Goal: Task Accomplishment & Management: Use online tool/utility

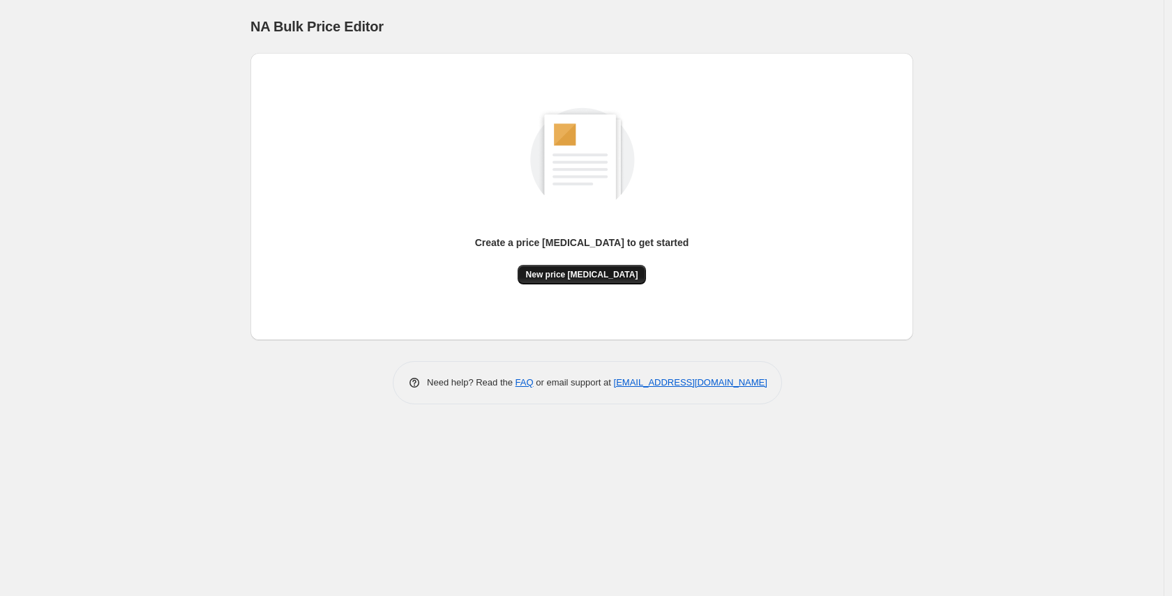
click at [540, 273] on span "New price [MEDICAL_DATA]" at bounding box center [582, 274] width 112 height 11
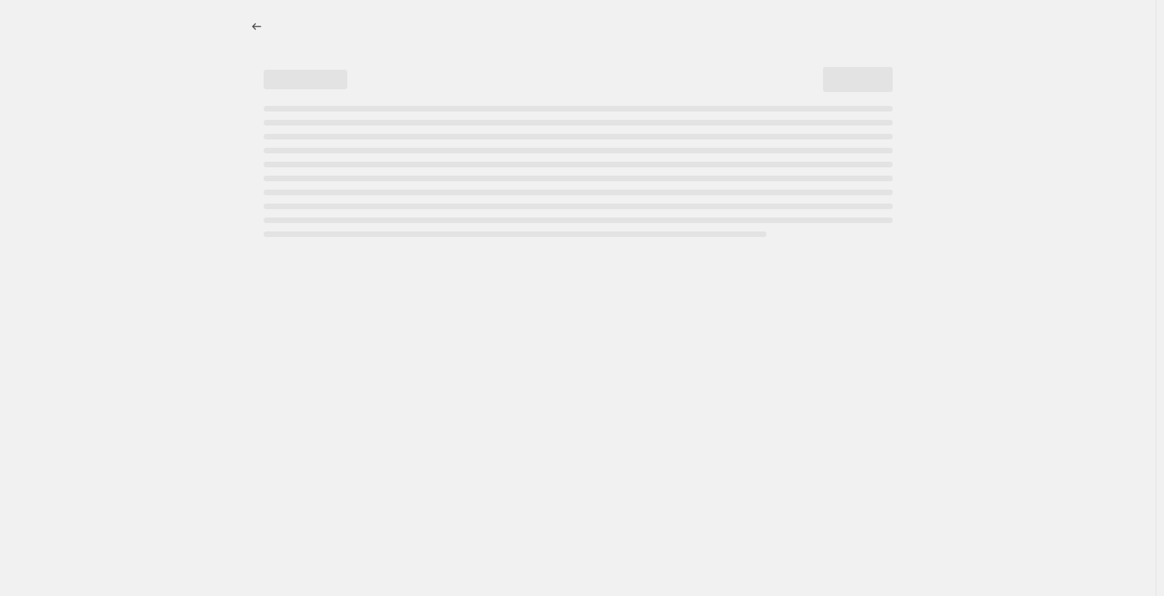
select select "percentage"
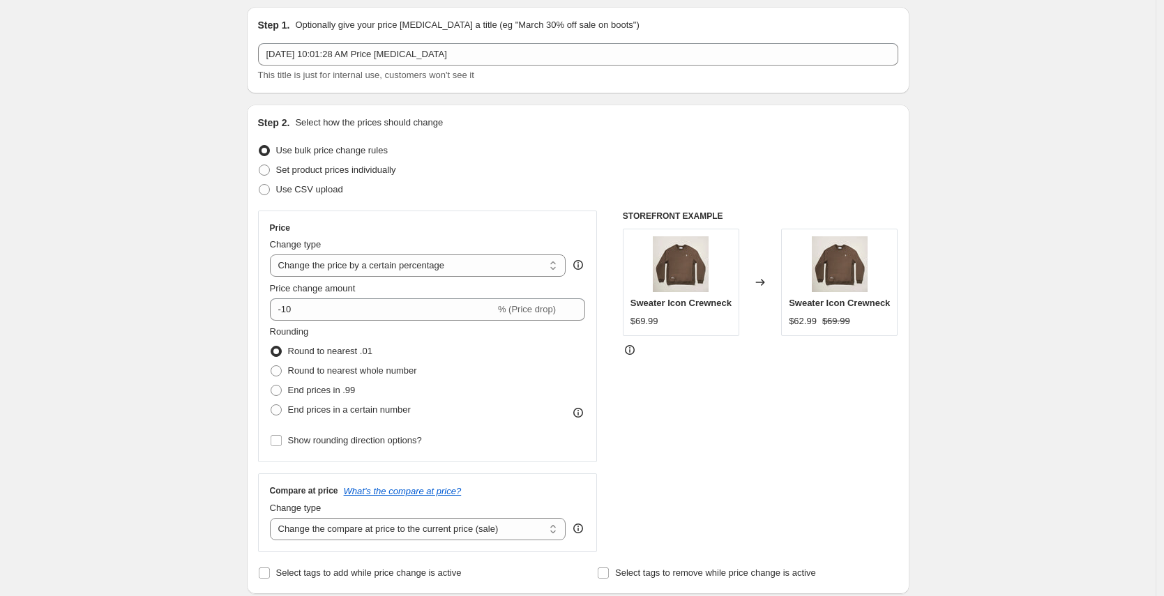
scroll to position [109, 0]
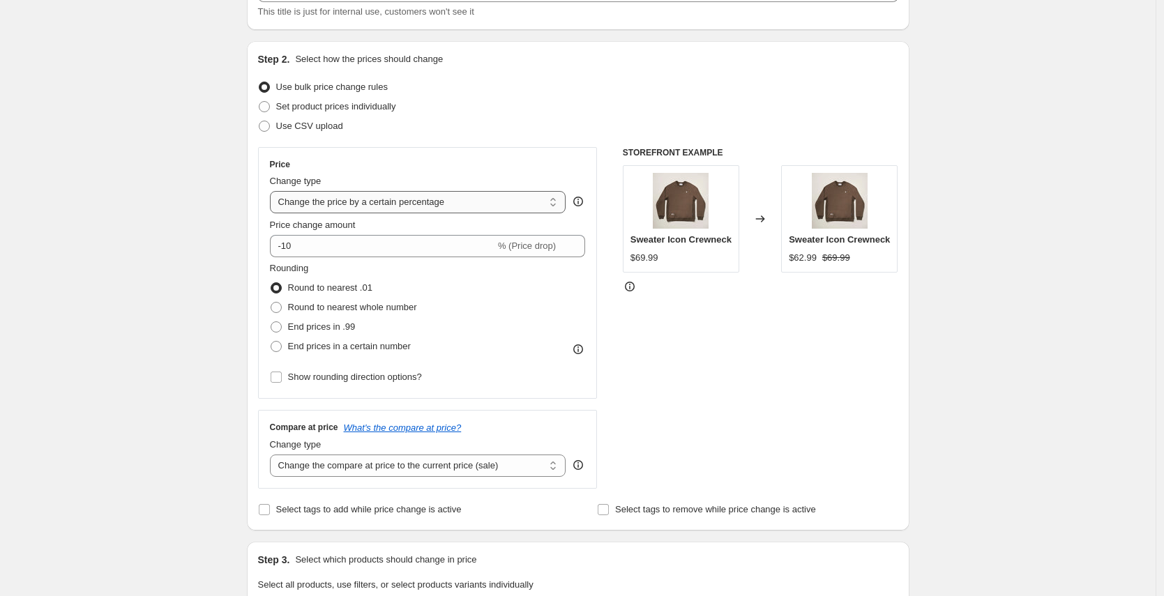
click at [405, 211] on select "Change the price to a certain amount Change the price by a certain amount Chang…" at bounding box center [418, 202] width 296 height 22
click at [422, 462] on select "Change the compare at price to the current price (sale) Change the compare at p…" at bounding box center [418, 466] width 296 height 22
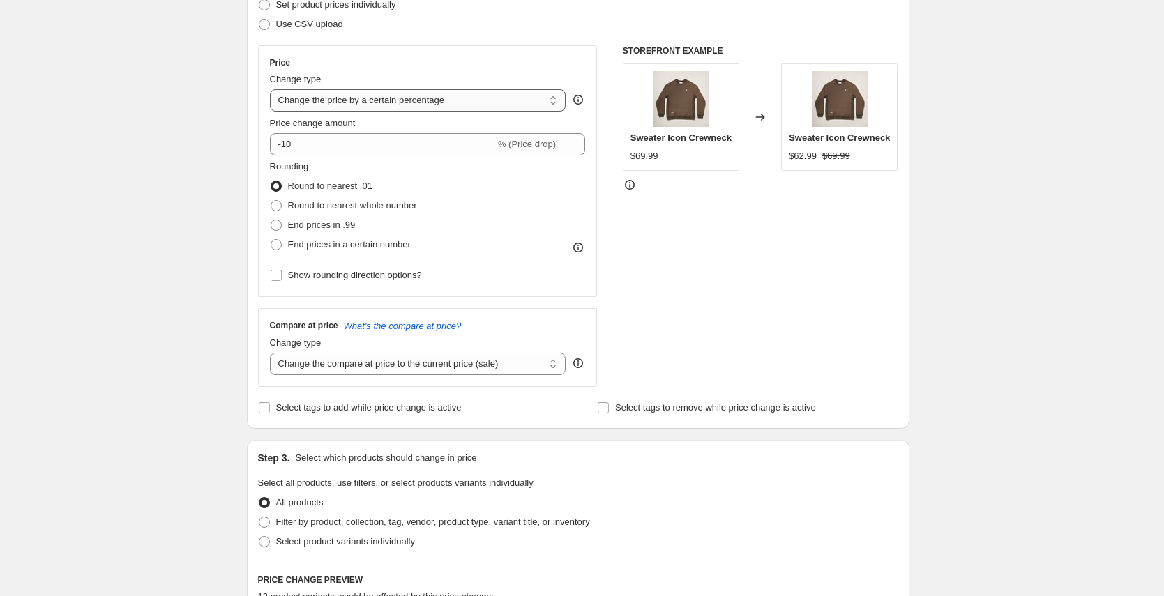
click at [430, 89] on select "Change the price to a certain amount Change the price by a certain amount Chang…" at bounding box center [418, 100] width 296 height 22
click at [434, 107] on select "Change the price to a certain amount Change the price by a certain amount Chang…" at bounding box center [418, 100] width 296 height 22
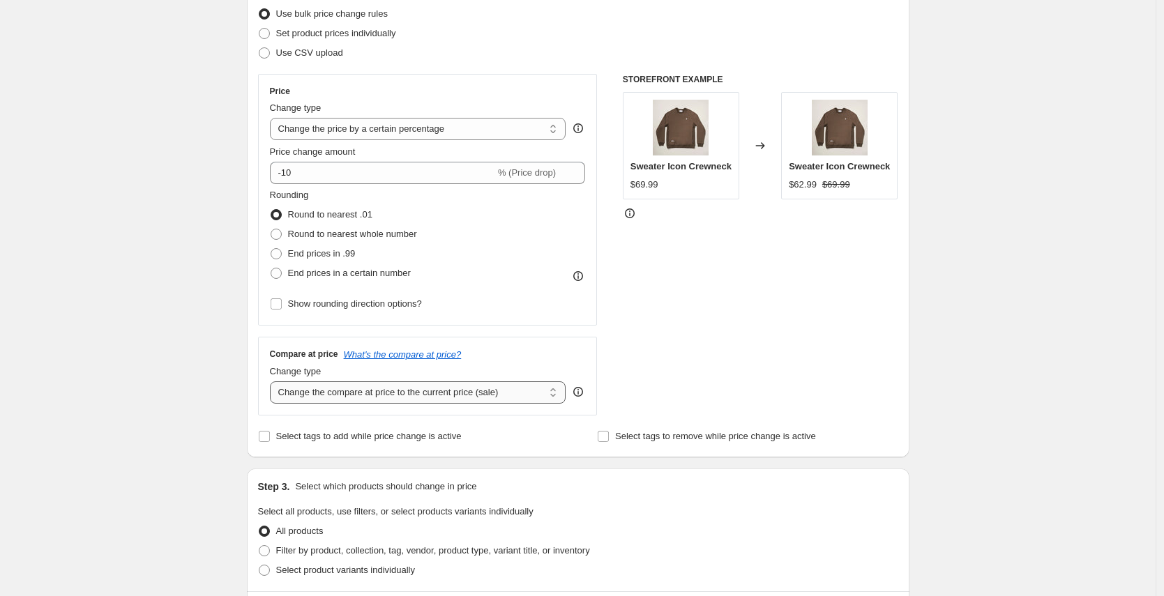
click at [389, 387] on select "Change the compare at price to the current price (sale) Change the compare at p…" at bounding box center [418, 392] width 296 height 22
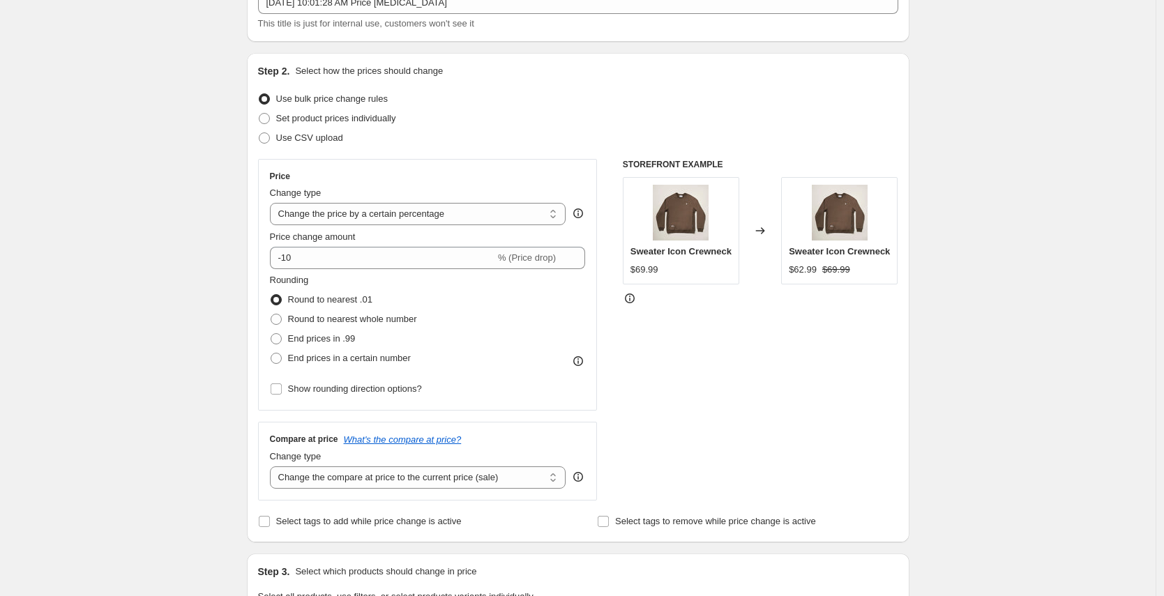
scroll to position [68, 0]
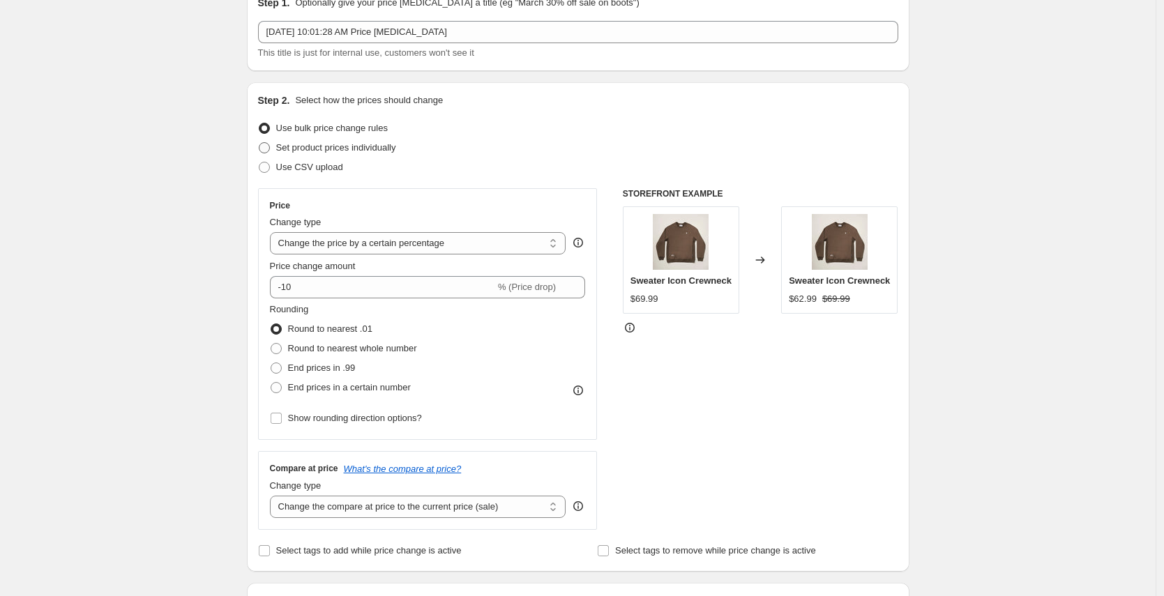
click at [372, 151] on span "Set product prices individually" at bounding box center [336, 147] width 120 height 10
click at [259, 143] on input "Set product prices individually" at bounding box center [259, 142] width 1 height 1
radio input "true"
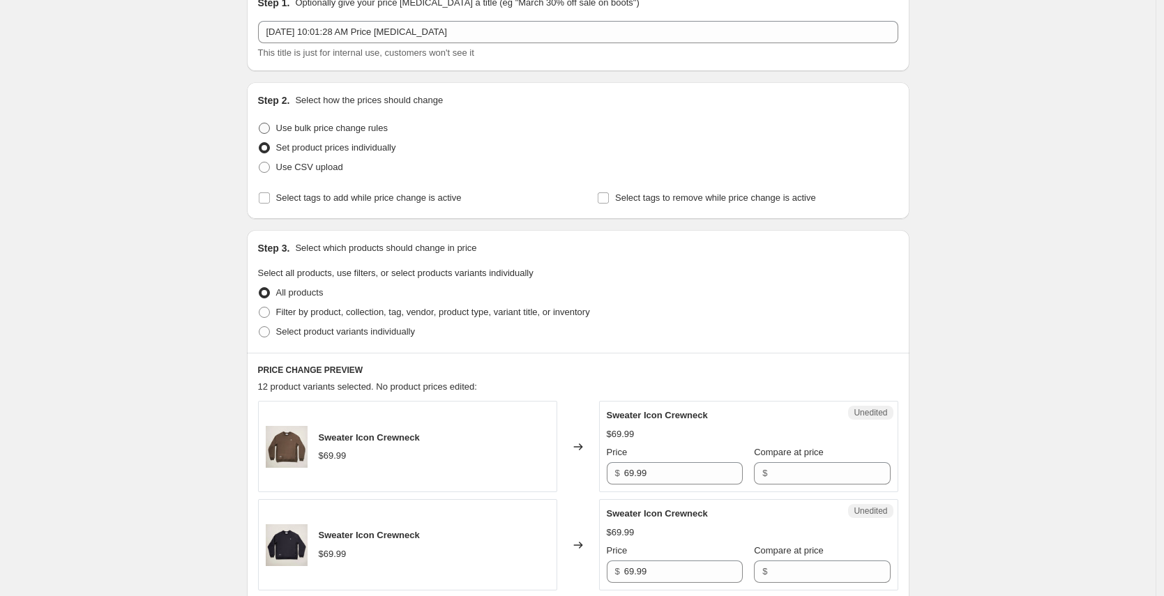
click at [331, 130] on span "Use bulk price change rules" at bounding box center [332, 128] width 112 height 10
click at [259, 123] on input "Use bulk price change rules" at bounding box center [259, 123] width 1 height 1
radio input "true"
select select "percentage"
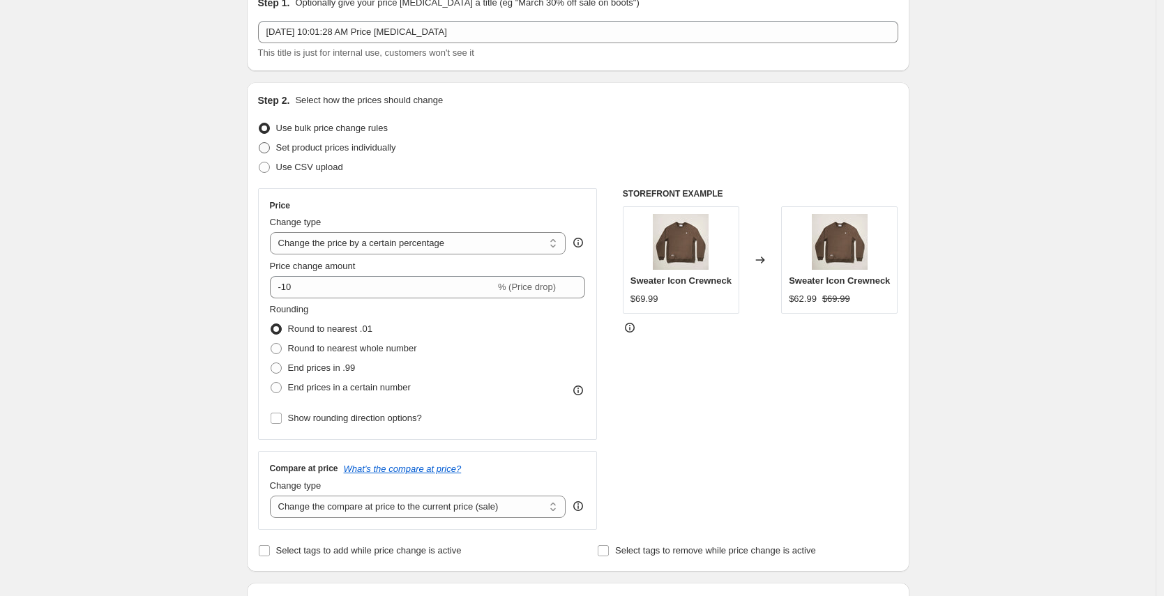
click at [342, 153] on span "Set product prices individually" at bounding box center [336, 148] width 120 height 14
click at [259, 143] on input "Set product prices individually" at bounding box center [259, 142] width 1 height 1
radio input "true"
click at [342, 153] on span "Set product prices individually" at bounding box center [336, 148] width 120 height 14
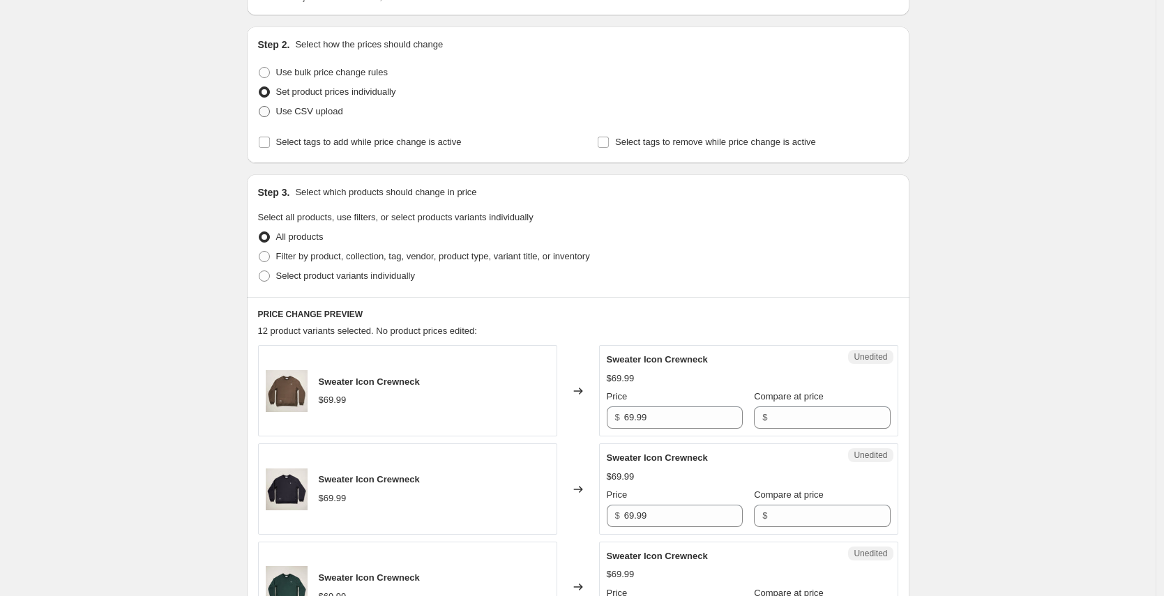
click at [295, 119] on label "Use CSV upload" at bounding box center [300, 112] width 85 height 20
click at [259, 107] on input "Use CSV upload" at bounding box center [259, 106] width 1 height 1
radio input "true"
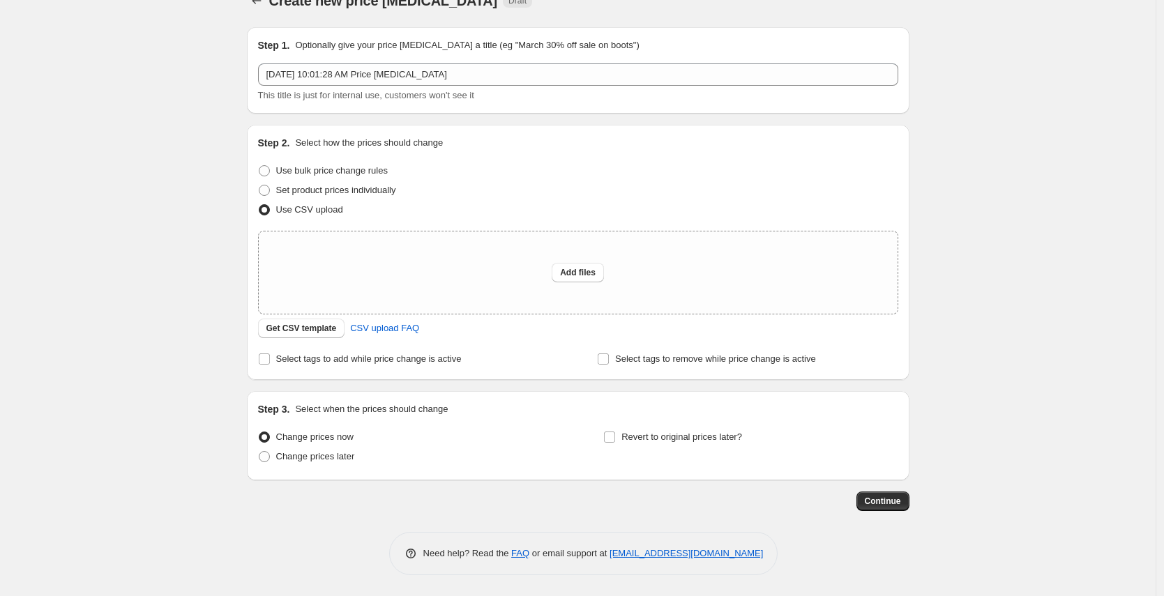
click at [313, 202] on label "Use CSV upload" at bounding box center [300, 210] width 85 height 20
click at [259, 204] on input "Use CSV upload" at bounding box center [259, 204] width 1 height 1
click at [311, 192] on span "Set product prices individually" at bounding box center [336, 190] width 120 height 10
click at [259, 185] on input "Set product prices individually" at bounding box center [259, 185] width 1 height 1
radio input "true"
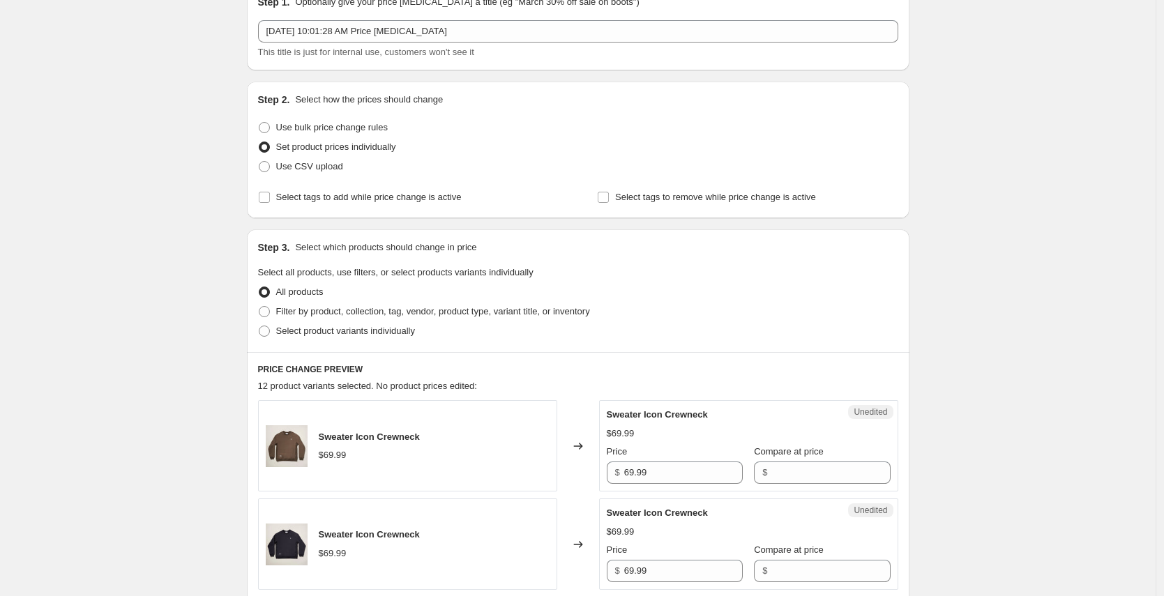
scroll to position [0, 0]
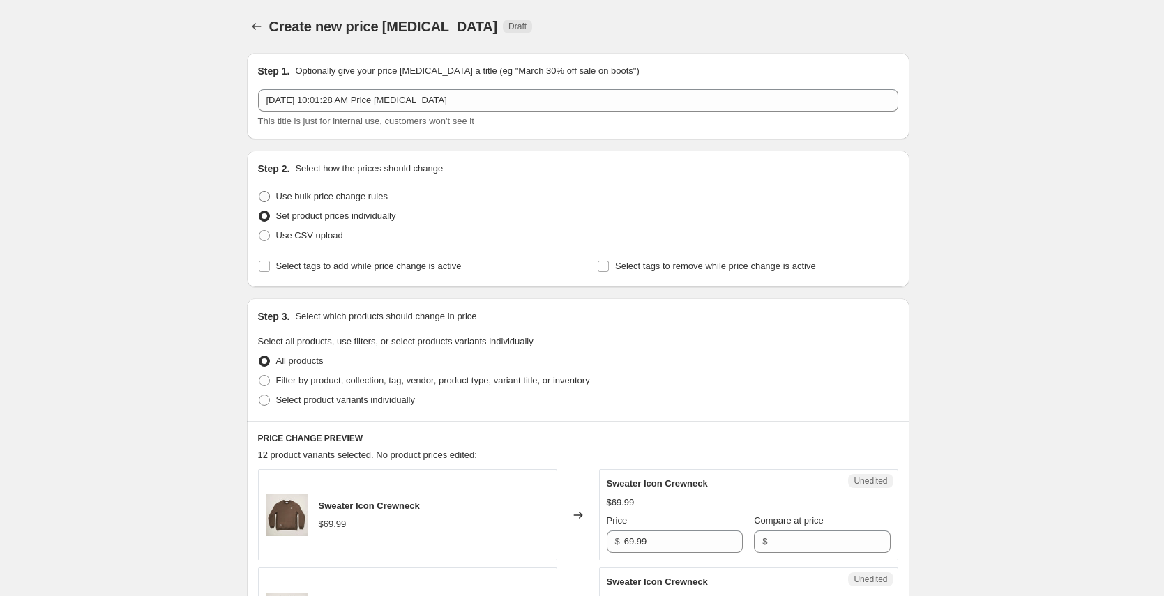
click at [305, 193] on span "Use bulk price change rules" at bounding box center [332, 196] width 112 height 10
click at [259, 192] on input "Use bulk price change rules" at bounding box center [259, 191] width 1 height 1
radio input "true"
select select "percentage"
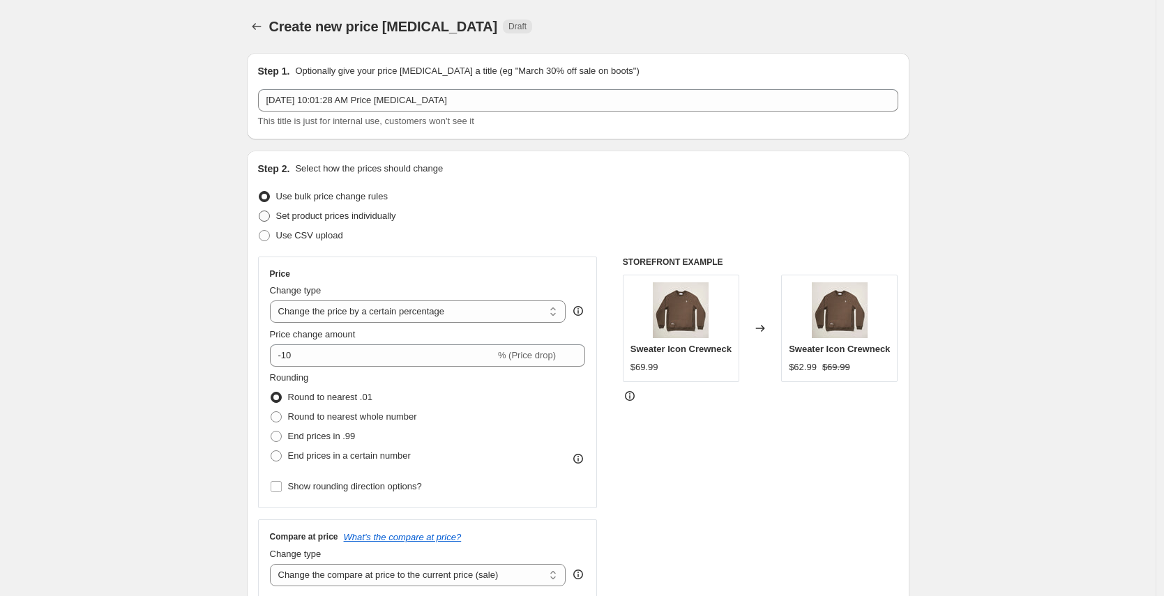
click at [300, 211] on span "Set product prices individually" at bounding box center [336, 216] width 120 height 10
click at [259, 211] on input "Set product prices individually" at bounding box center [259, 211] width 1 height 1
radio input "true"
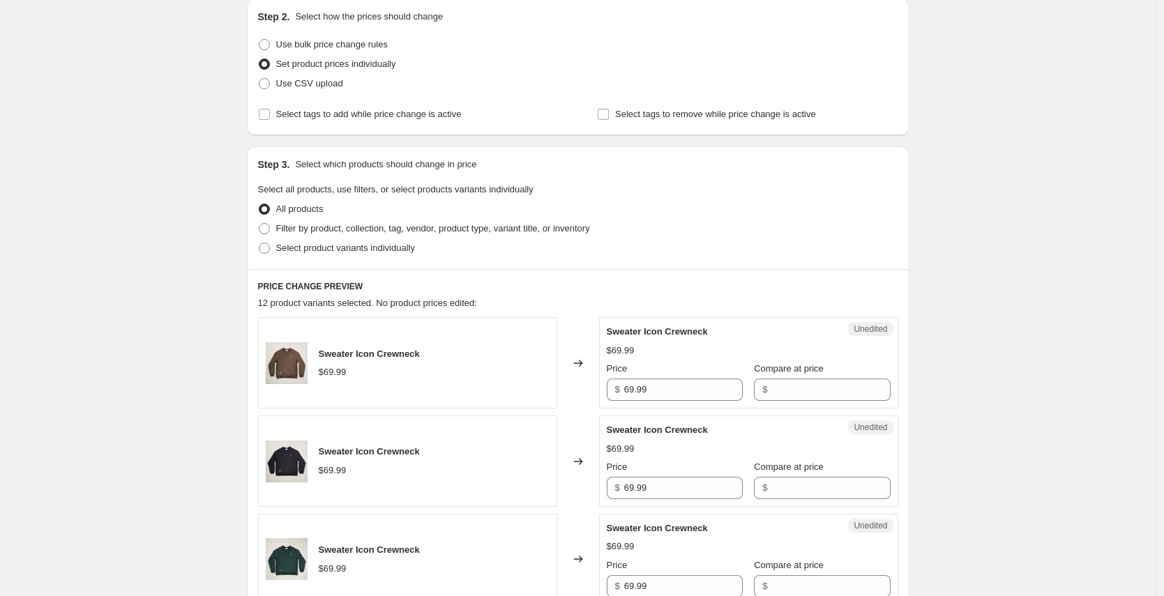
scroll to position [39, 0]
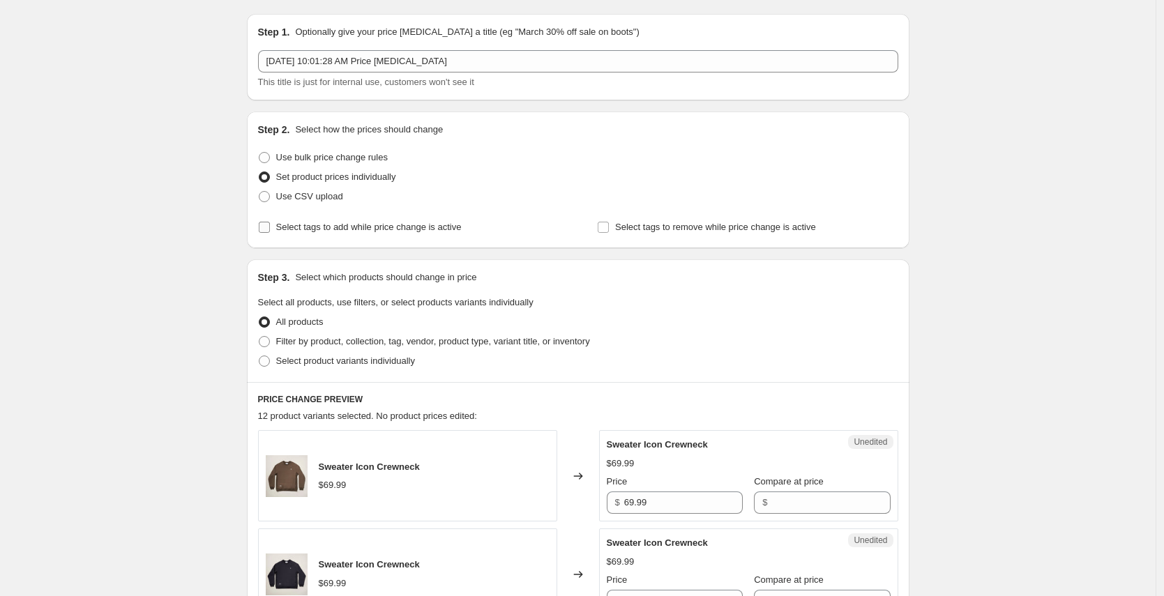
click at [335, 233] on span "Select tags to add while price change is active" at bounding box center [368, 227] width 185 height 14
click at [270, 233] on input "Select tags to add while price change is active" at bounding box center [264, 227] width 11 height 11
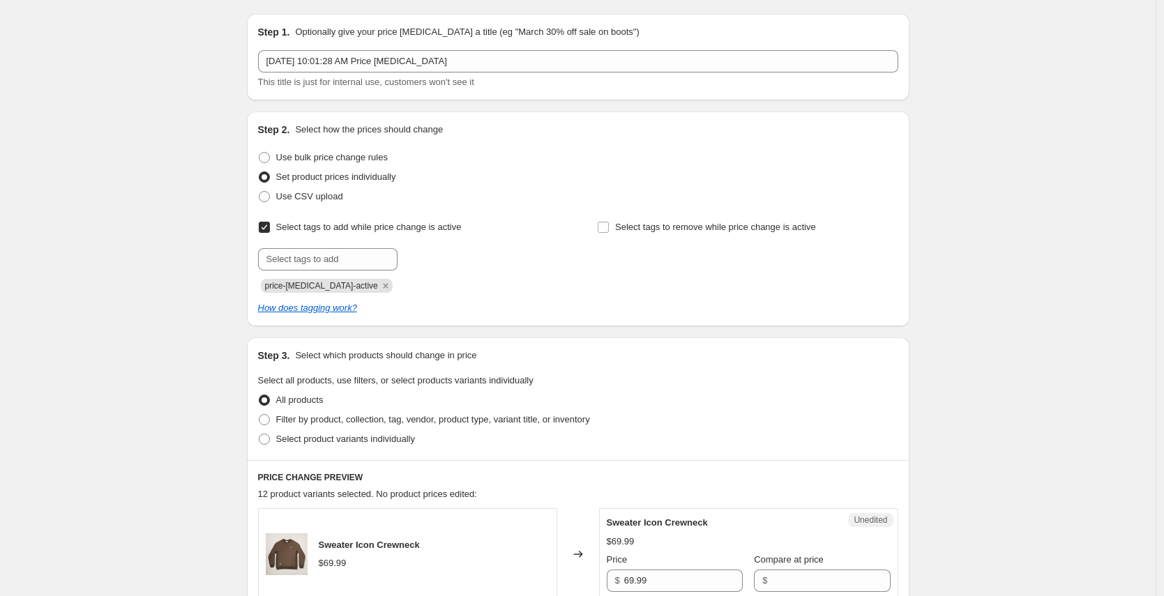
click at [335, 233] on span "Select tags to add while price change is active" at bounding box center [368, 227] width 185 height 14
click at [270, 233] on input "Select tags to add while price change is active" at bounding box center [264, 227] width 11 height 11
checkbox input "false"
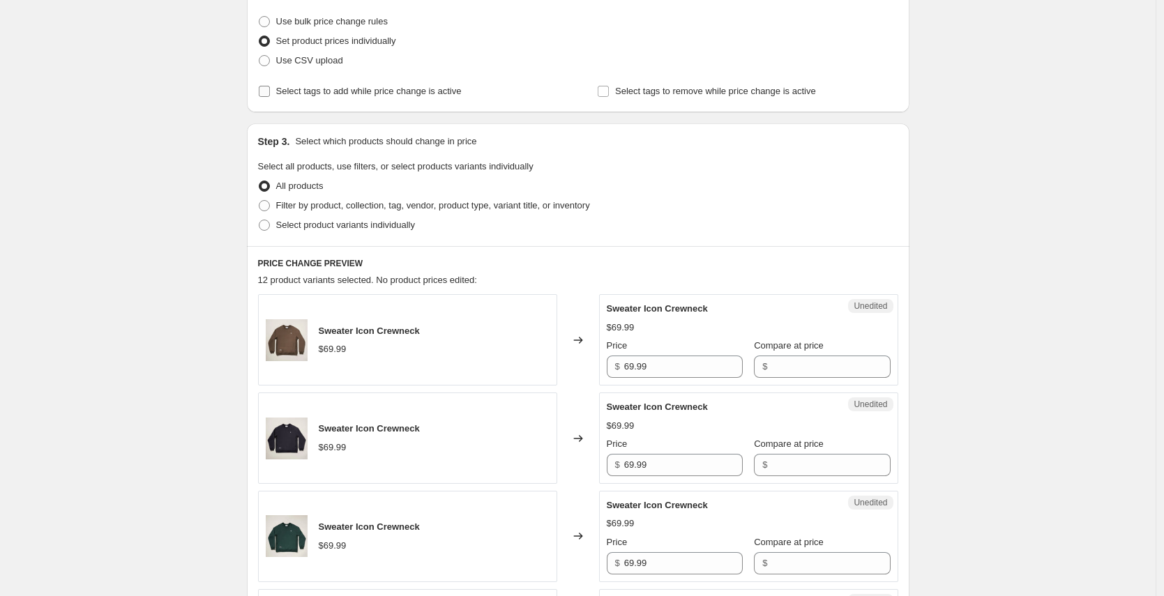
scroll to position [178, 0]
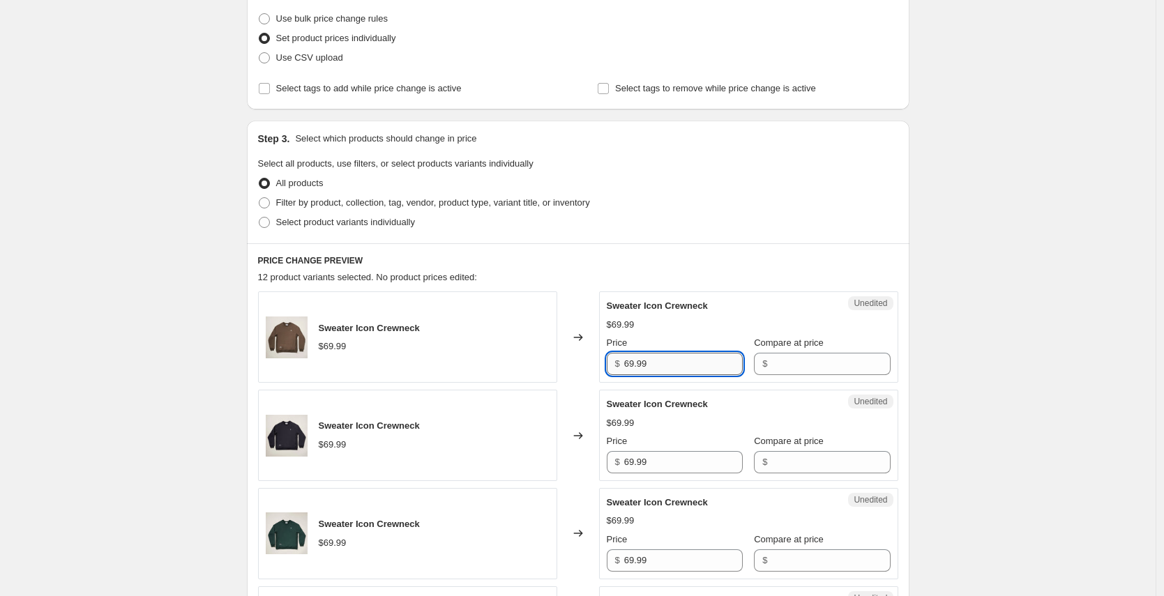
click at [697, 363] on input "69.99" at bounding box center [683, 364] width 119 height 22
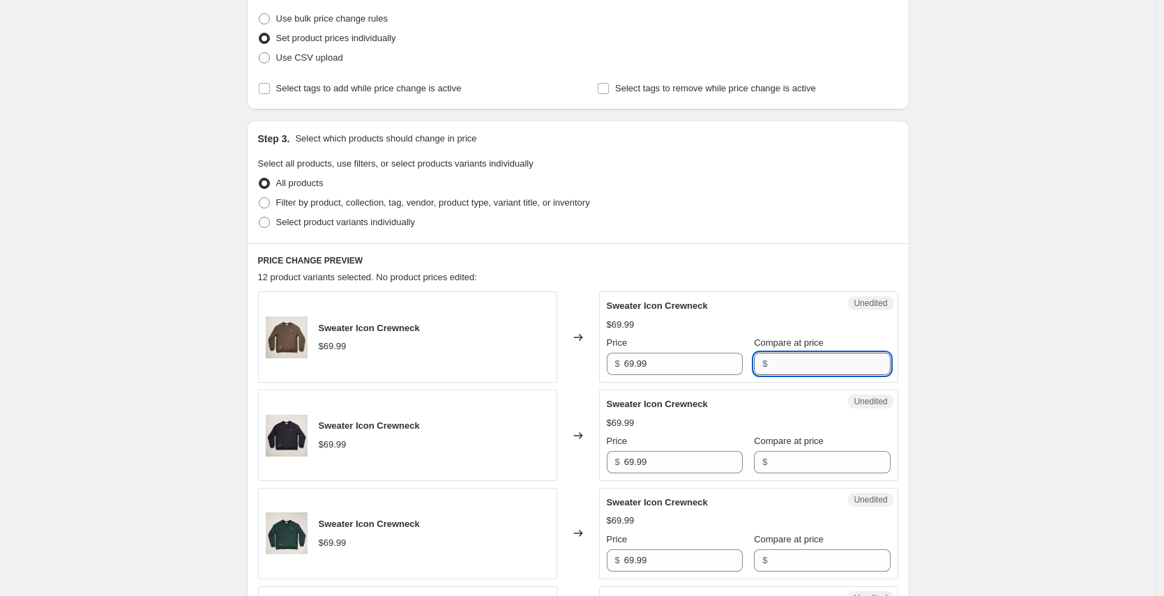
click at [816, 363] on input "Compare at price" at bounding box center [830, 364] width 119 height 22
click at [289, 203] on span "Filter by product, collection, tag, vendor, product type, variant title, or inv…" at bounding box center [433, 202] width 314 height 10
click at [259, 198] on input "Filter by product, collection, tag, vendor, product type, variant title, or inv…" at bounding box center [259, 197] width 1 height 1
radio input "true"
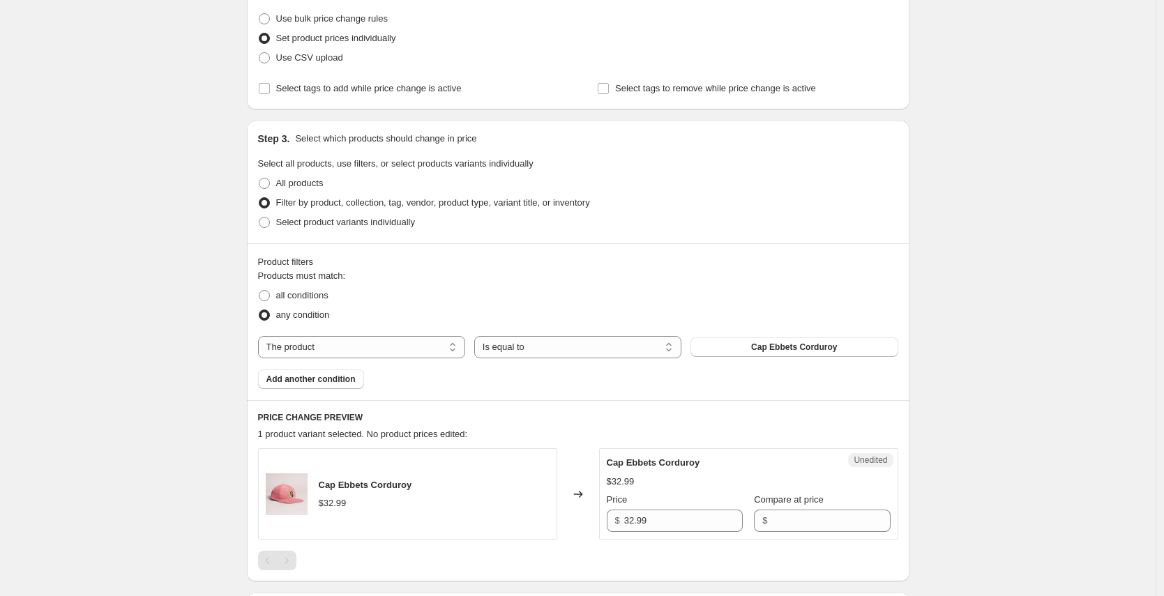
click at [432, 331] on div "Products must match: all conditions any condition The product The product's col…" at bounding box center [578, 329] width 640 height 120
click at [565, 346] on select "Is equal to Is not equal to" at bounding box center [577, 347] width 207 height 22
click at [286, 199] on span "Filter by product, collection, tag, vendor, product type, variant title, or inv…" at bounding box center [433, 202] width 314 height 10
click at [259, 198] on input "Filter by product, collection, tag, vendor, product type, variant title, or inv…" at bounding box center [259, 197] width 1 height 1
click at [281, 186] on span "All products" at bounding box center [299, 183] width 47 height 10
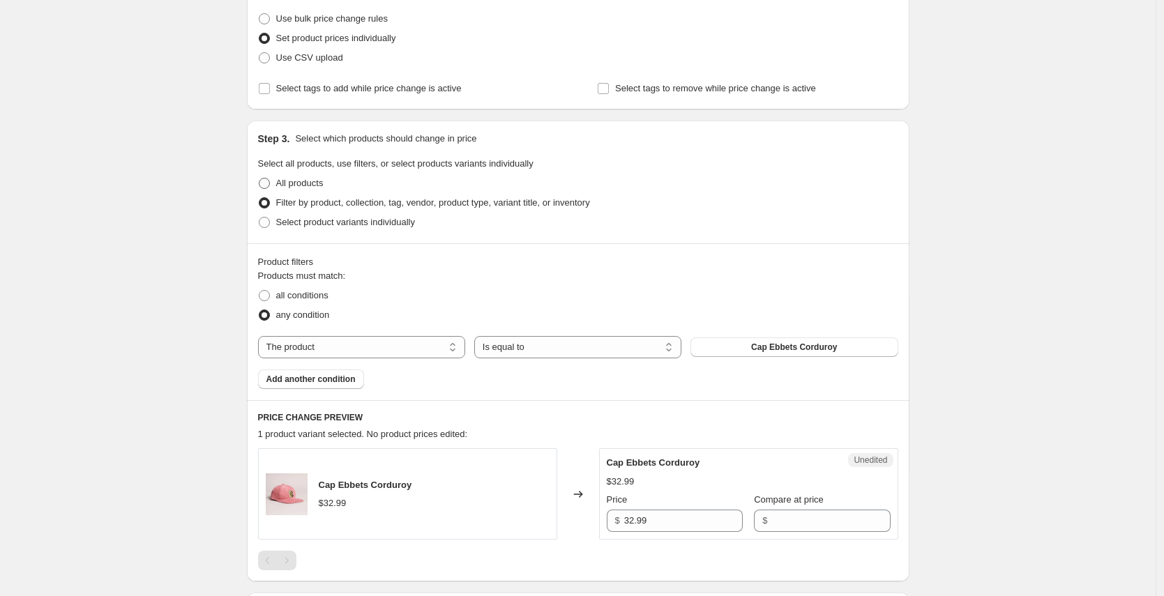
click at [259, 179] on input "All products" at bounding box center [259, 178] width 1 height 1
radio input "true"
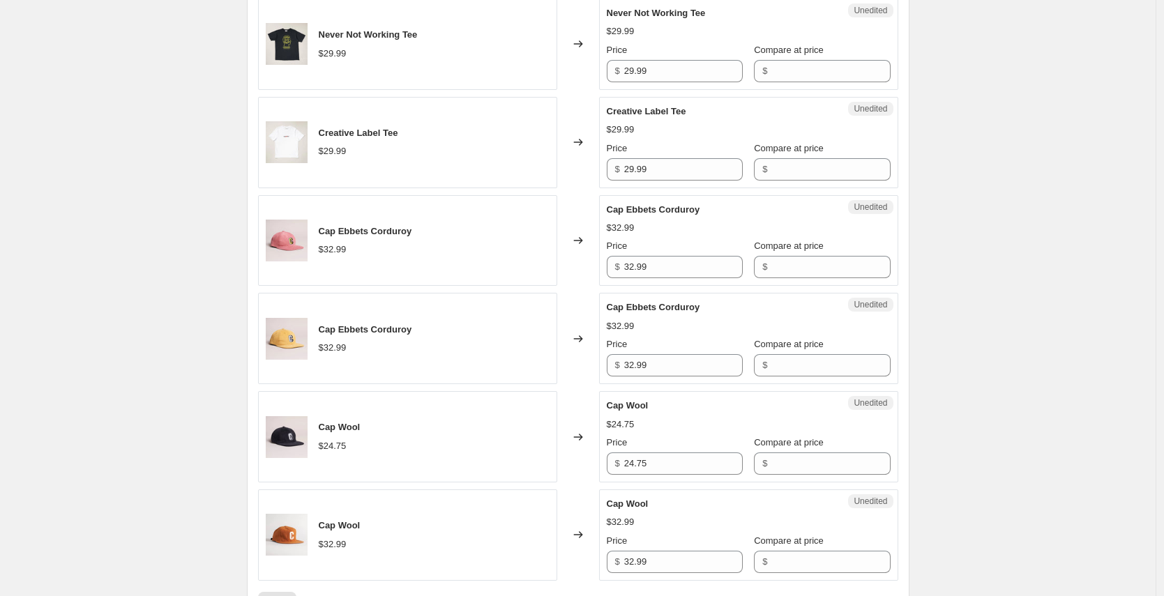
scroll to position [1063, 0]
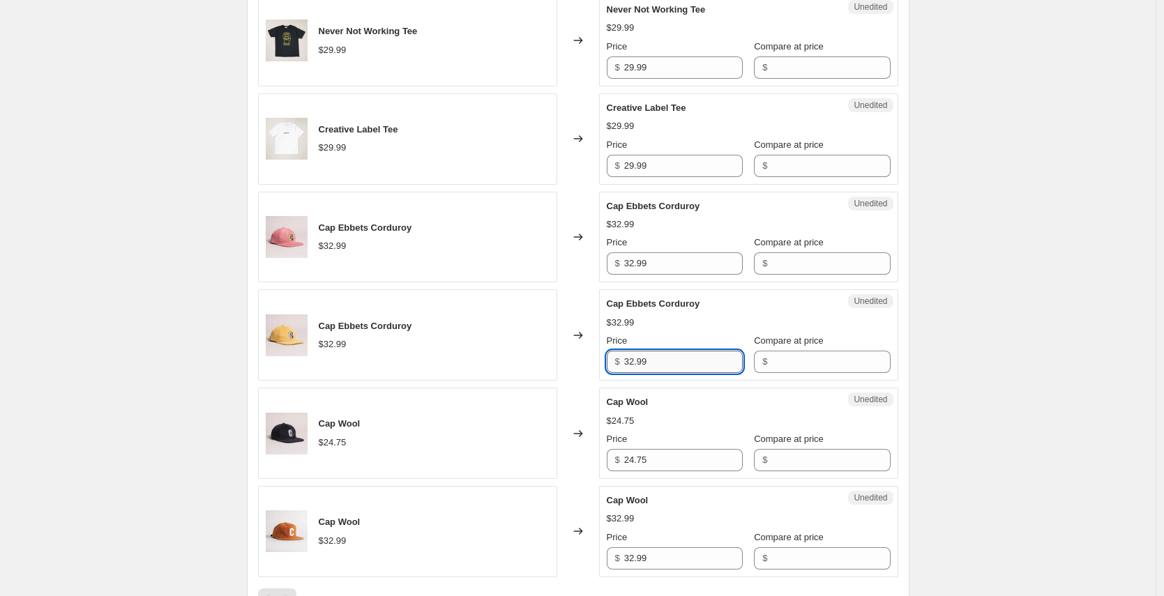
click at [660, 356] on input "32.99" at bounding box center [683, 362] width 119 height 22
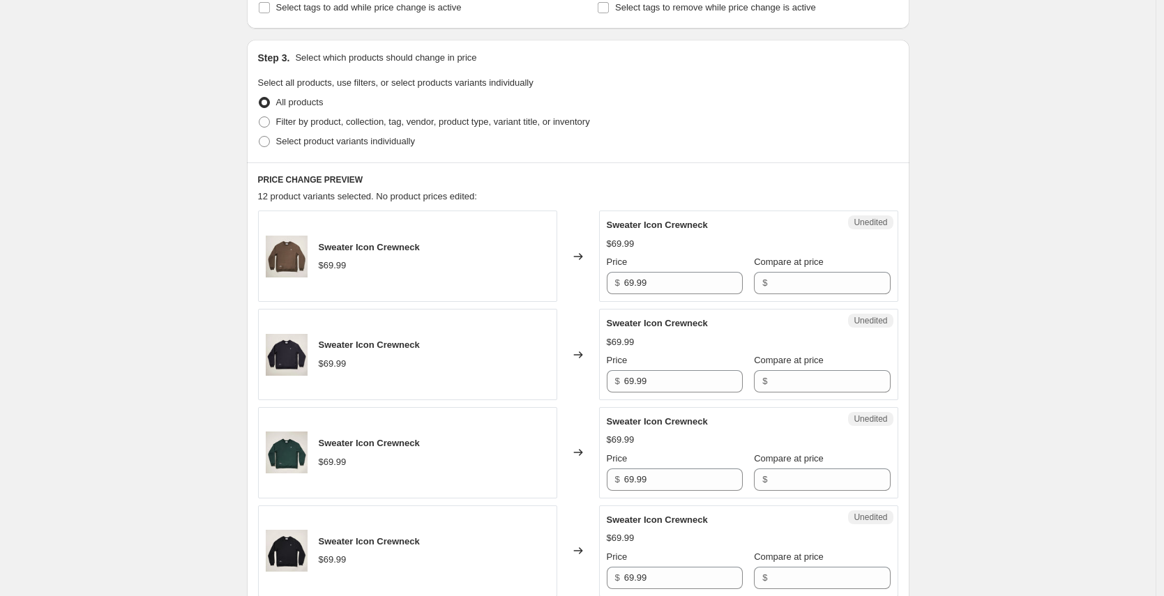
scroll to position [245, 0]
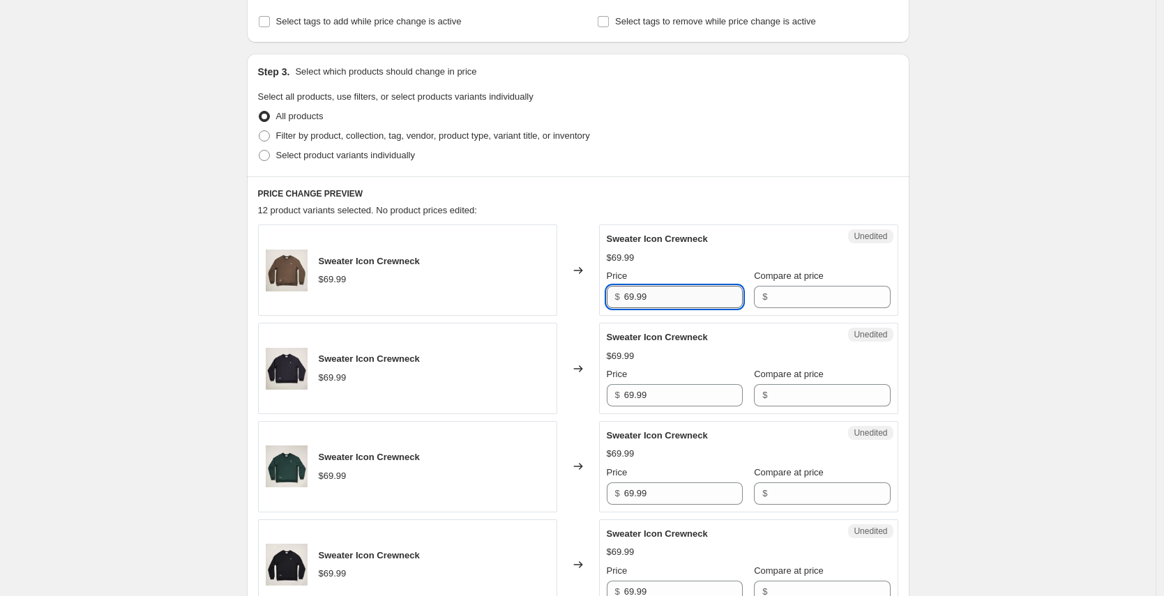
click at [647, 298] on input "69.99" at bounding box center [683, 297] width 119 height 22
click at [643, 394] on input "69.99" at bounding box center [683, 395] width 119 height 22
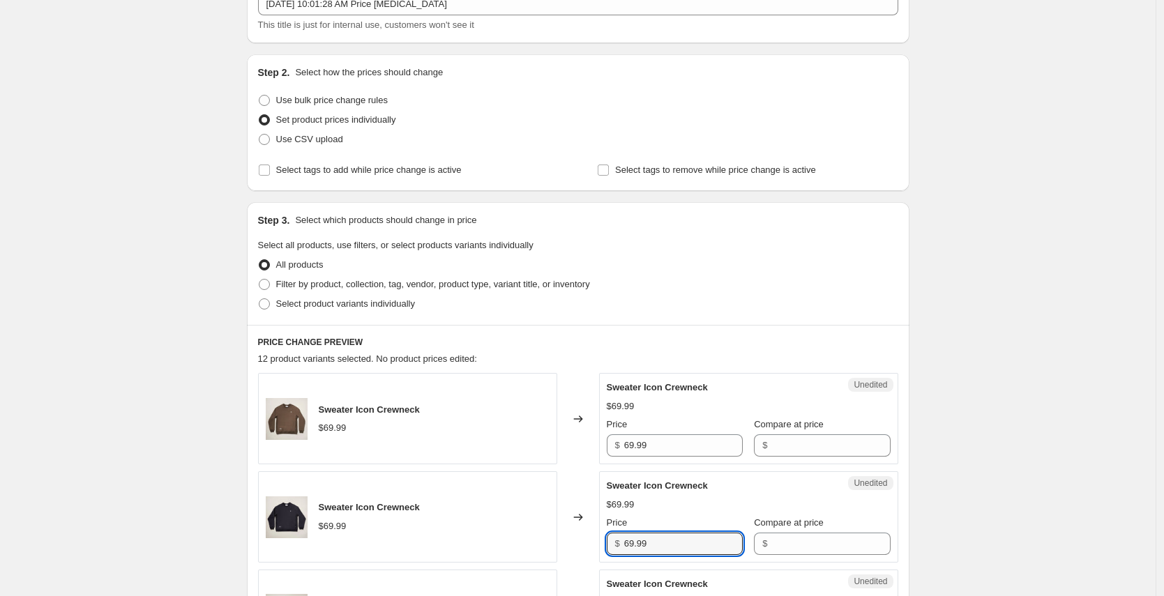
scroll to position [8, 0]
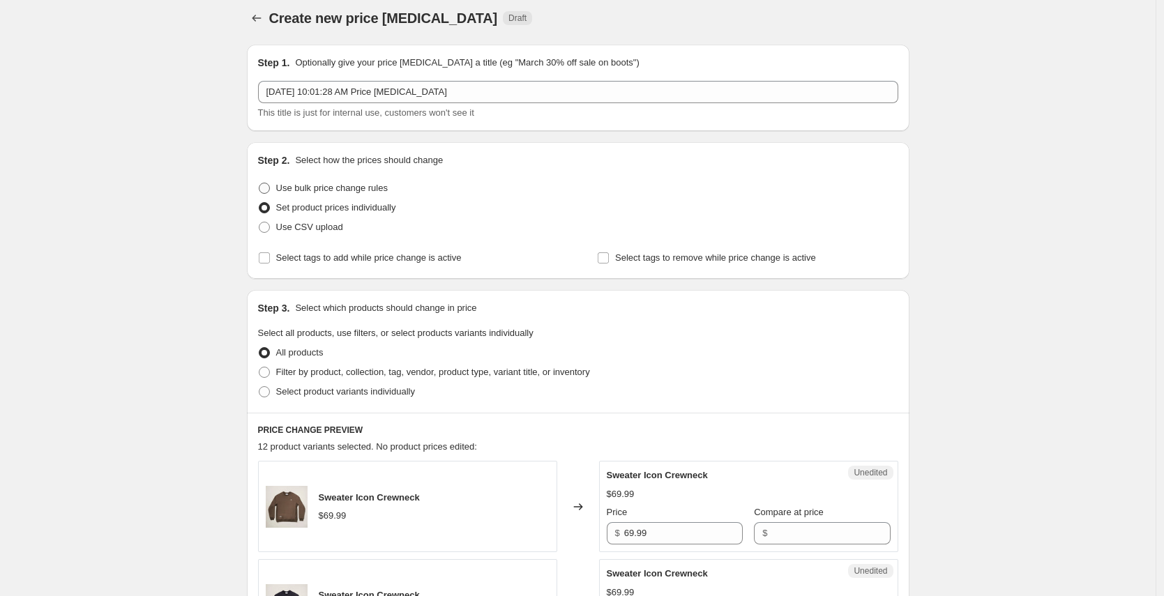
click at [319, 194] on span "Use bulk price change rules" at bounding box center [332, 188] width 112 height 14
click at [259, 183] on input "Use bulk price change rules" at bounding box center [259, 183] width 1 height 1
radio input "true"
select select "percentage"
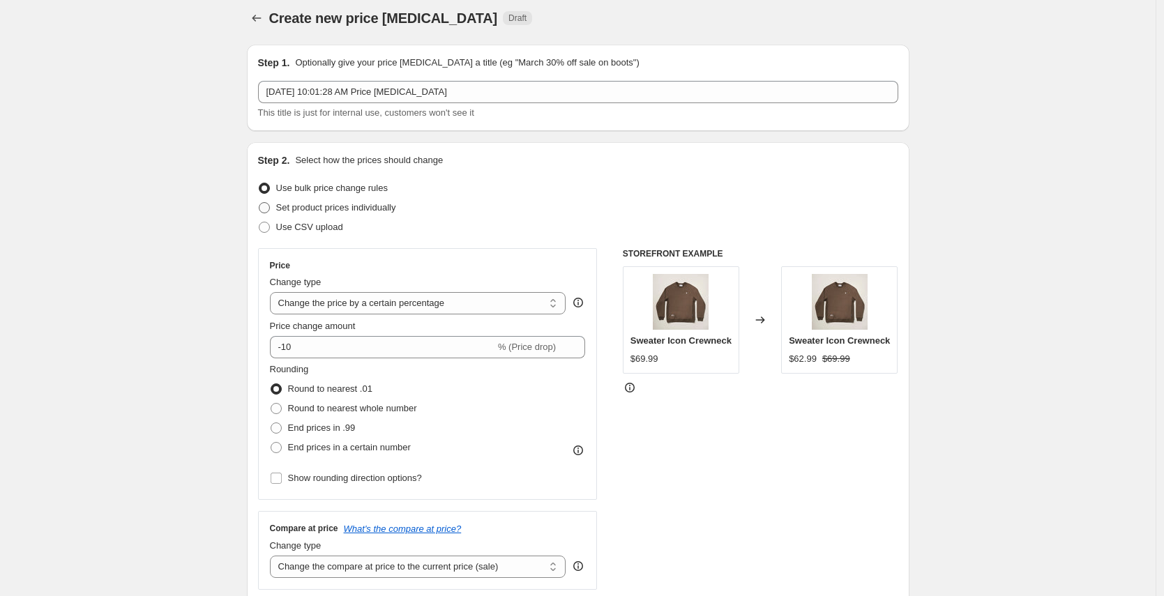
click at [321, 208] on span "Set product prices individually" at bounding box center [336, 207] width 120 height 10
click at [259, 203] on input "Set product prices individually" at bounding box center [259, 202] width 1 height 1
radio input "true"
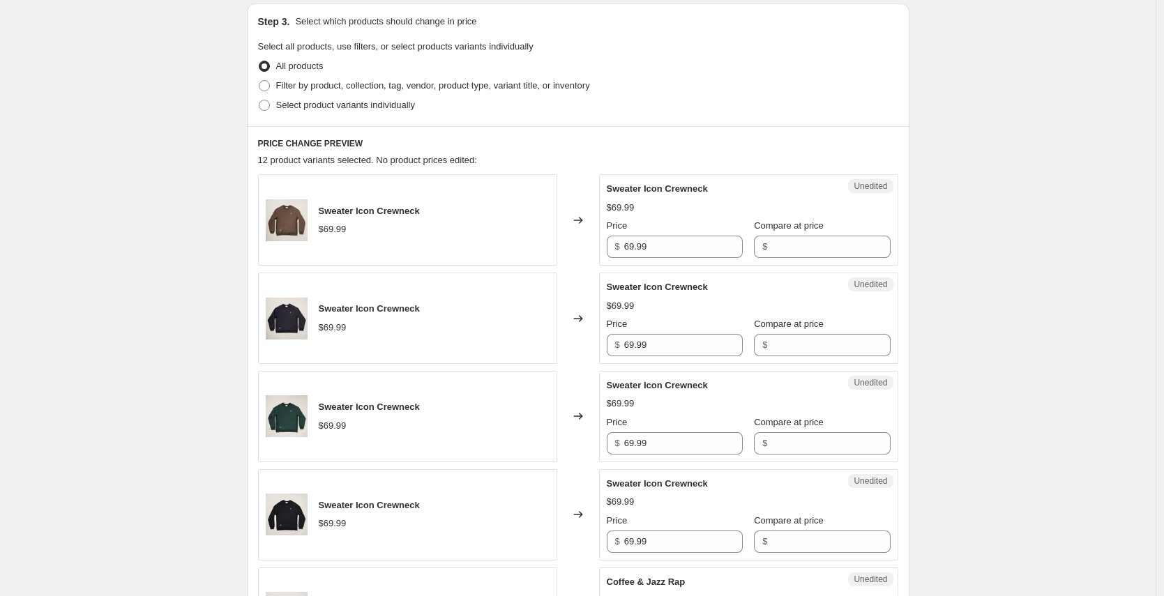
scroll to position [296, 0]
click at [343, 96] on label "Select product variants individually" at bounding box center [336, 105] width 157 height 20
click at [259, 99] on input "Select product variants individually" at bounding box center [259, 99] width 1 height 1
radio input "true"
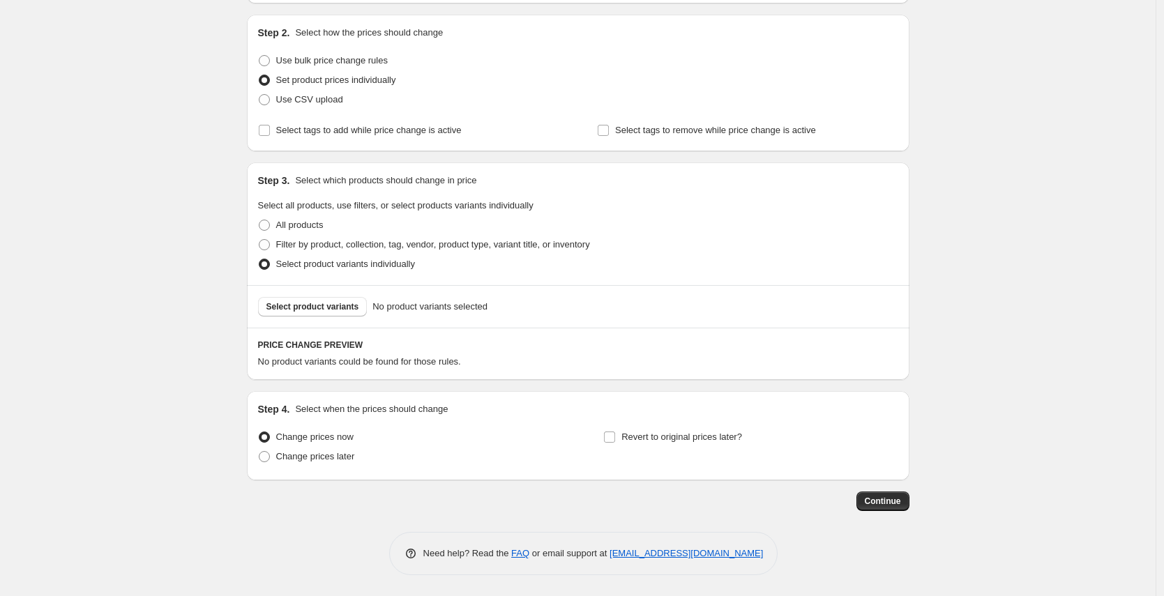
scroll to position [136, 0]
click at [321, 61] on span "Use bulk price change rules" at bounding box center [332, 60] width 112 height 10
click at [259, 56] on input "Use bulk price change rules" at bounding box center [259, 55] width 1 height 1
radio input "true"
select select "percentage"
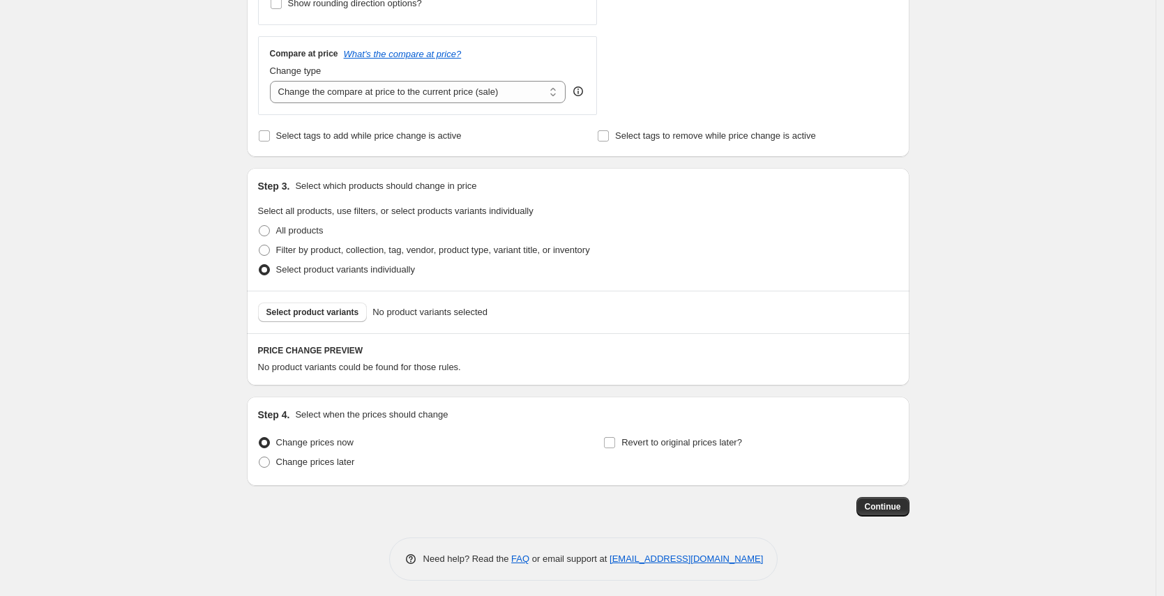
scroll to position [483, 0]
click at [300, 245] on span "Filter by product, collection, tag, vendor, product type, variant title, or inv…" at bounding box center [433, 250] width 314 height 10
click at [259, 245] on input "Filter by product, collection, tag, vendor, product type, variant title, or inv…" at bounding box center [259, 245] width 1 height 1
radio input "true"
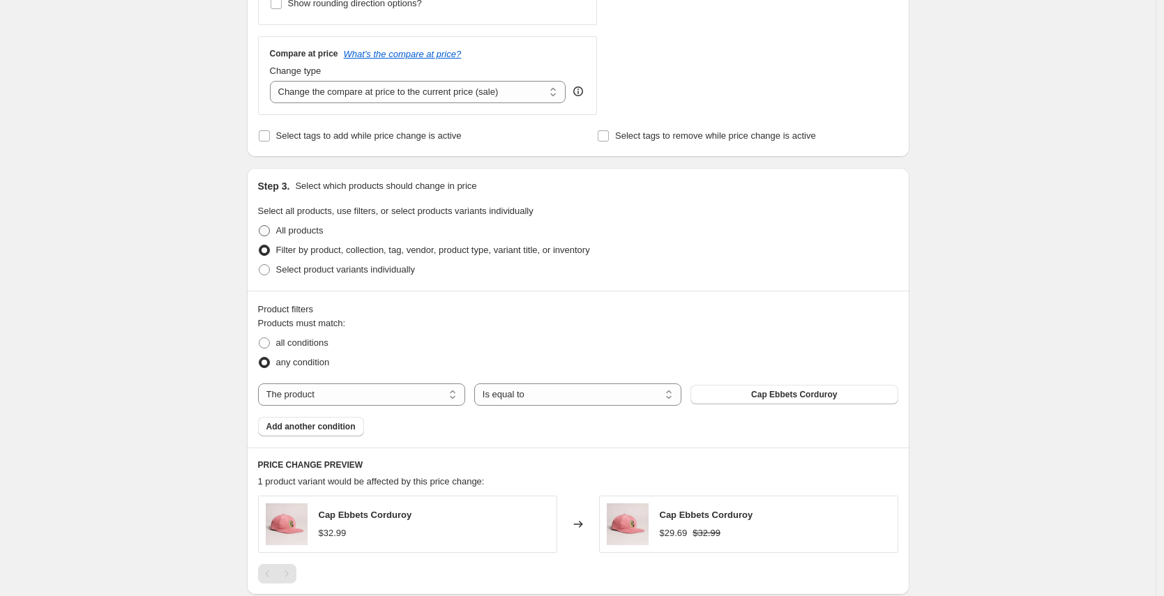
click at [278, 233] on label "All products" at bounding box center [291, 231] width 66 height 20
click at [259, 226] on input "All products" at bounding box center [259, 225] width 1 height 1
radio input "true"
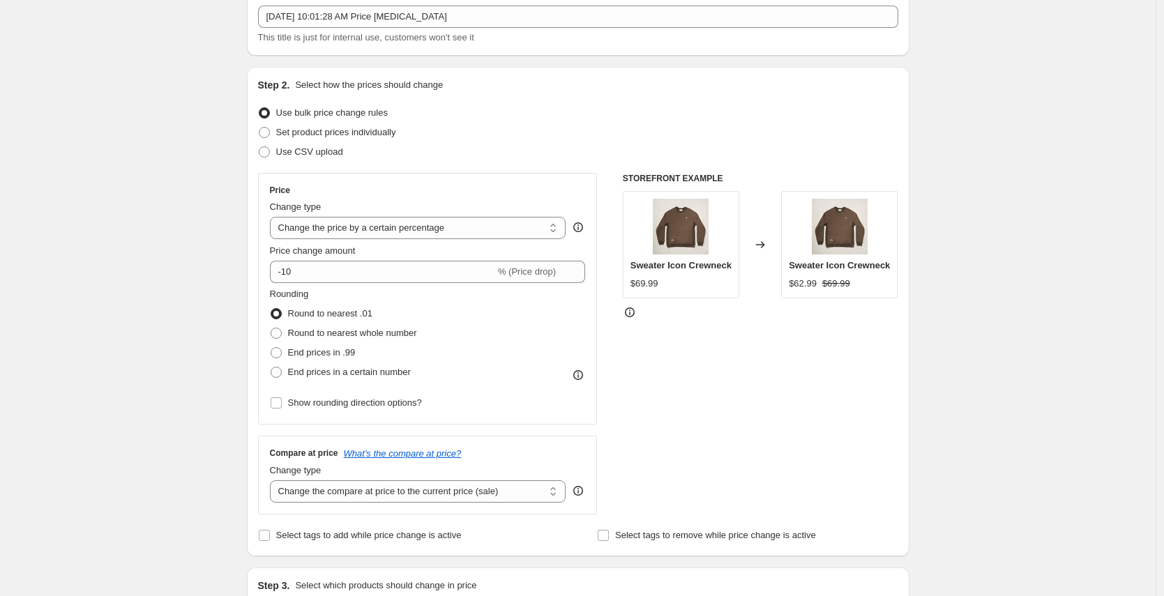
scroll to position [0, 0]
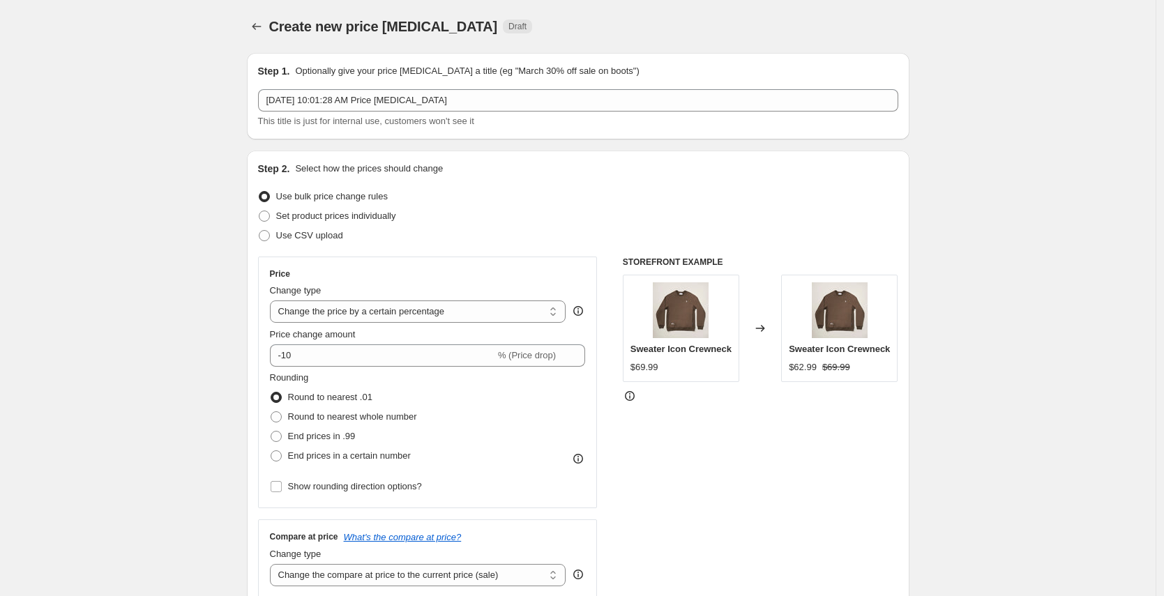
click at [636, 403] on icon at bounding box center [630, 396] width 14 height 14
click at [630, 399] on div "STOREFRONT EXAMPLE Sweater Icon Crewneck $69.99 Changed to Sweater Icon Crewnec…" at bounding box center [760, 428] width 275 height 342
click at [637, 403] on icon at bounding box center [630, 396] width 14 height 14
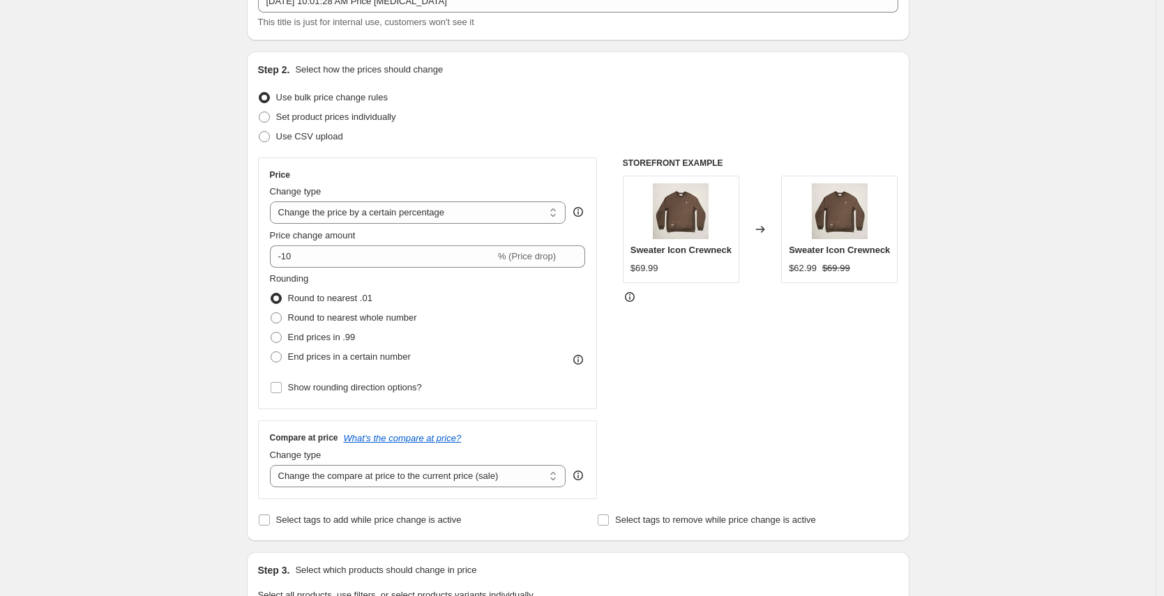
scroll to position [103, 0]
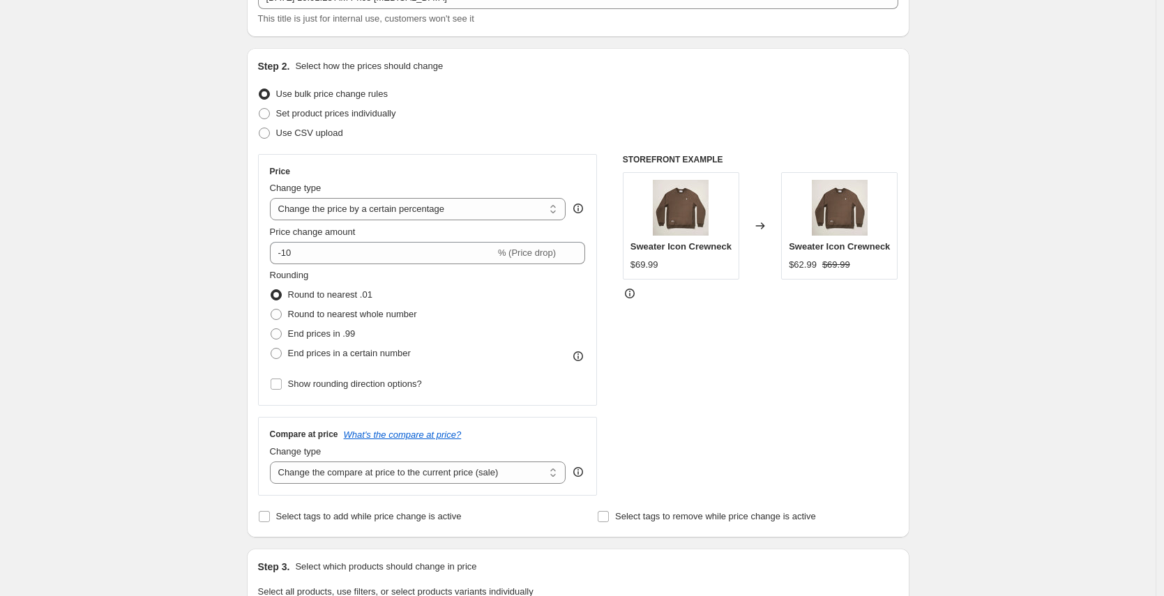
click at [321, 87] on span "Use bulk price change rules" at bounding box center [332, 94] width 112 height 14
click at [259, 89] on input "Use bulk price change rules" at bounding box center [259, 89] width 1 height 1
click at [570, 371] on div "Rounding Round to nearest .01 Round to nearest whole number End prices in .99 E…" at bounding box center [428, 331] width 316 height 126
click at [578, 347] on div "Rounding Round to nearest .01 Round to nearest whole number End prices in .99 E…" at bounding box center [428, 315] width 316 height 95
click at [636, 301] on icon at bounding box center [630, 294] width 14 height 14
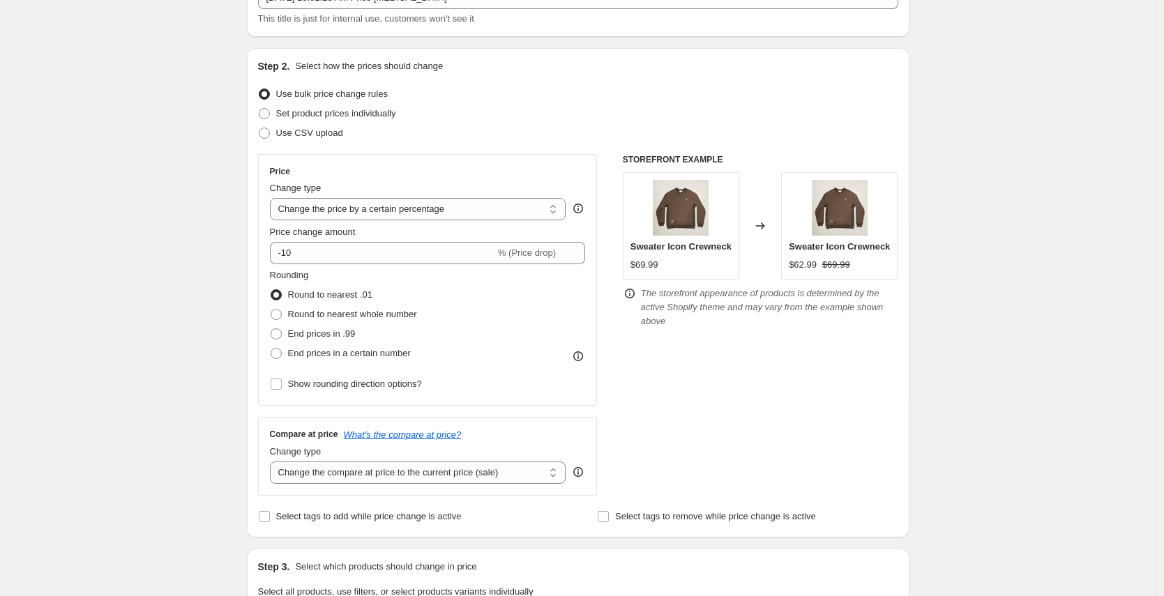
click at [520, 310] on div "Rounding Round to nearest .01 Round to nearest whole number End prices in .99 E…" at bounding box center [428, 315] width 316 height 95
click at [584, 349] on icon at bounding box center [578, 356] width 14 height 14
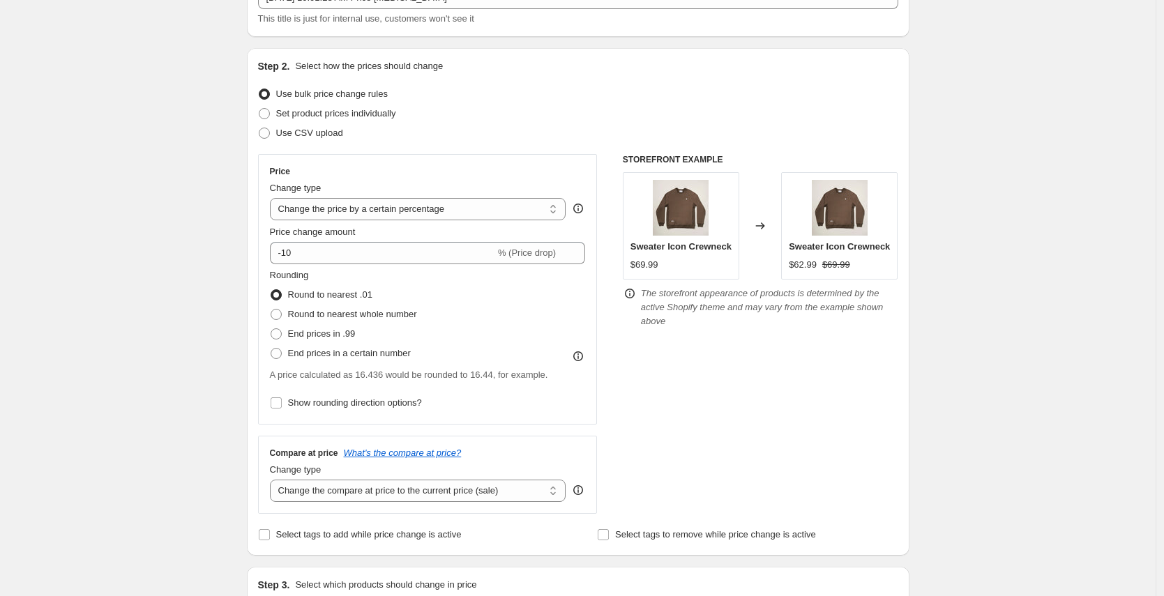
click at [584, 349] on icon at bounding box center [578, 356] width 14 height 14
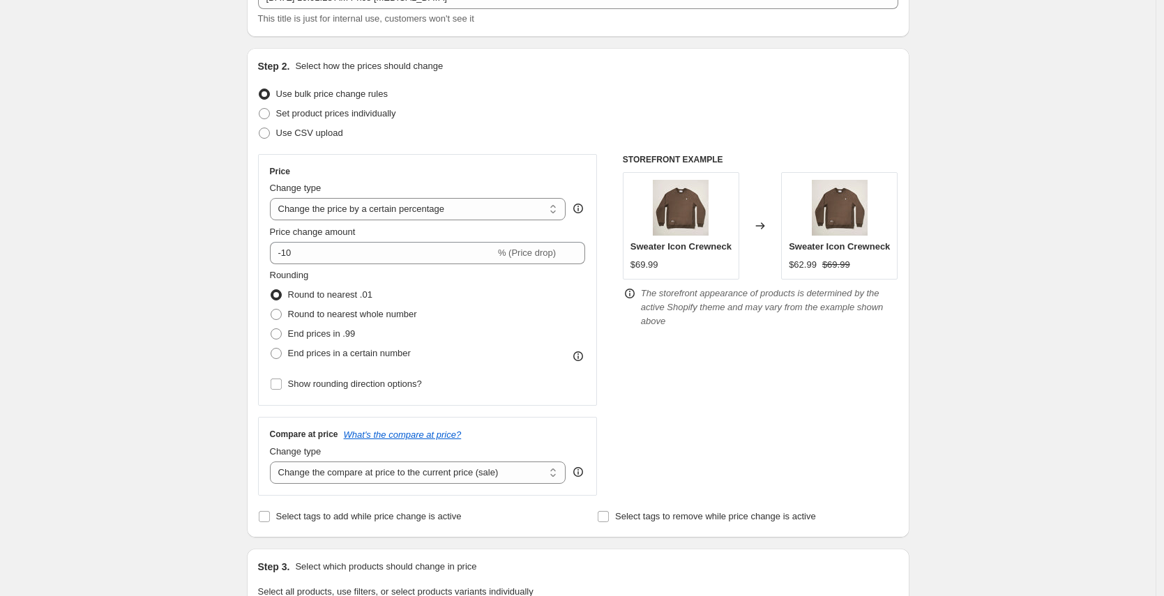
click at [584, 349] on icon at bounding box center [578, 356] width 14 height 14
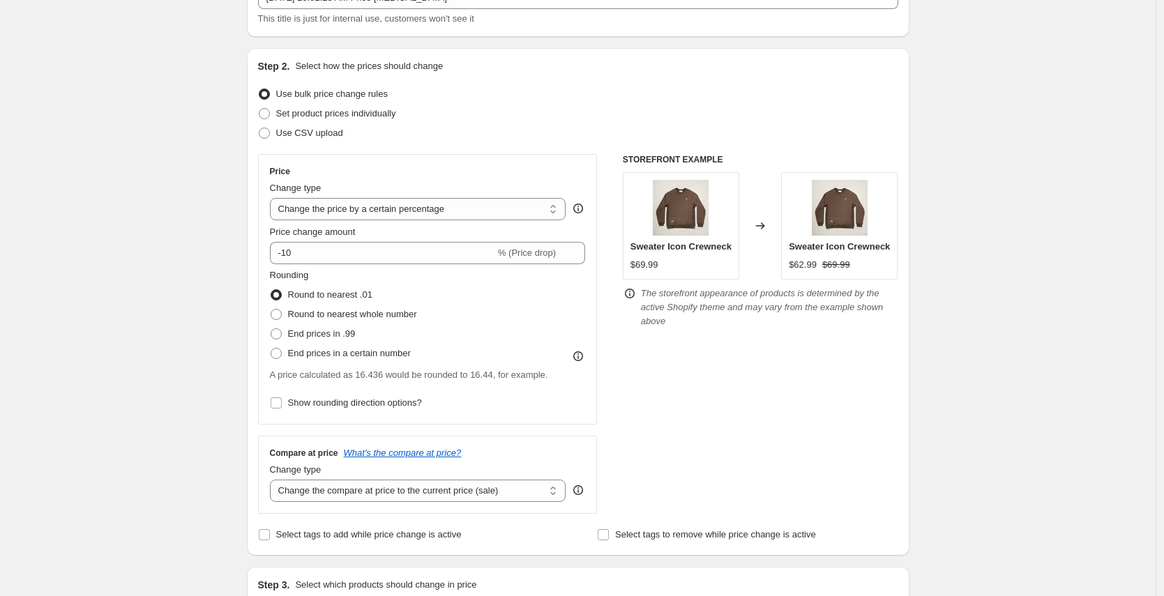
click at [584, 204] on icon at bounding box center [578, 209] width 14 height 14
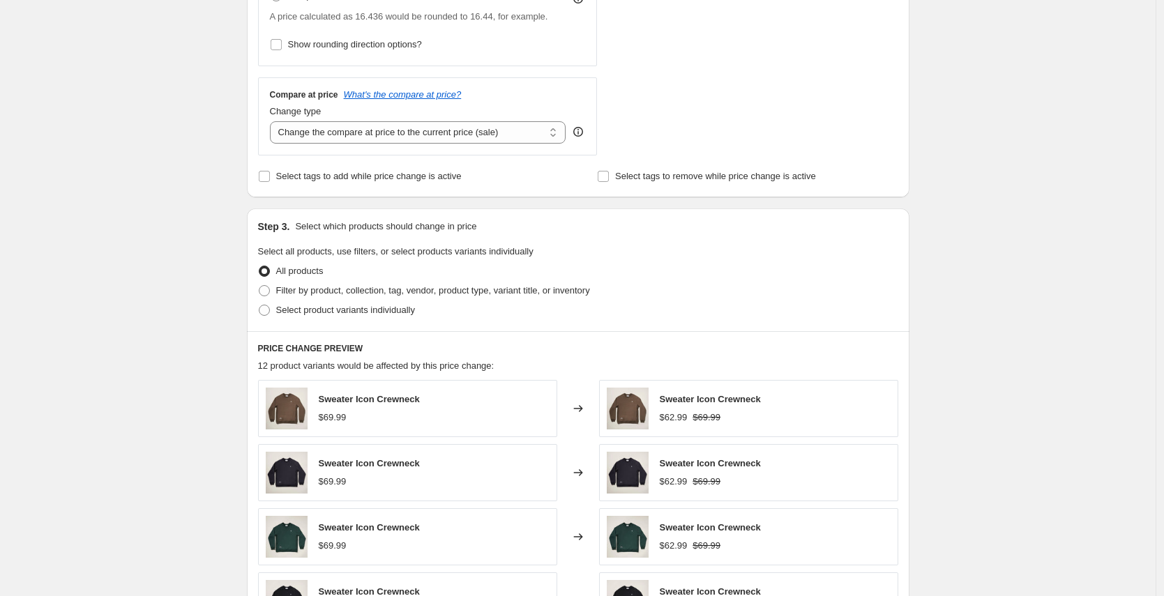
scroll to position [510, 0]
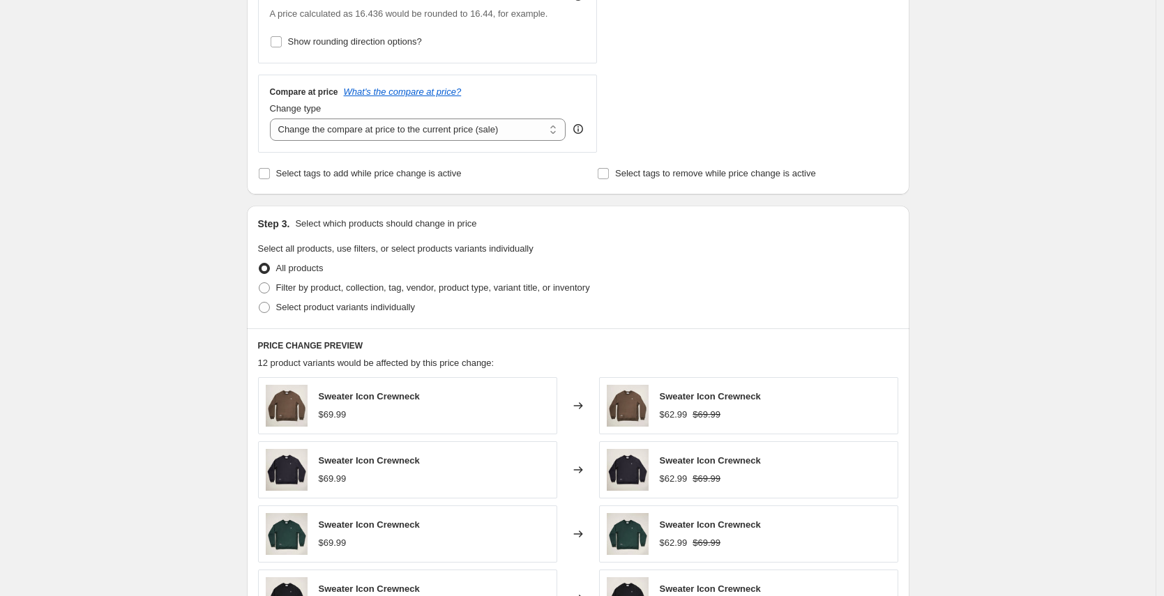
click at [576, 123] on icon at bounding box center [578, 129] width 14 height 14
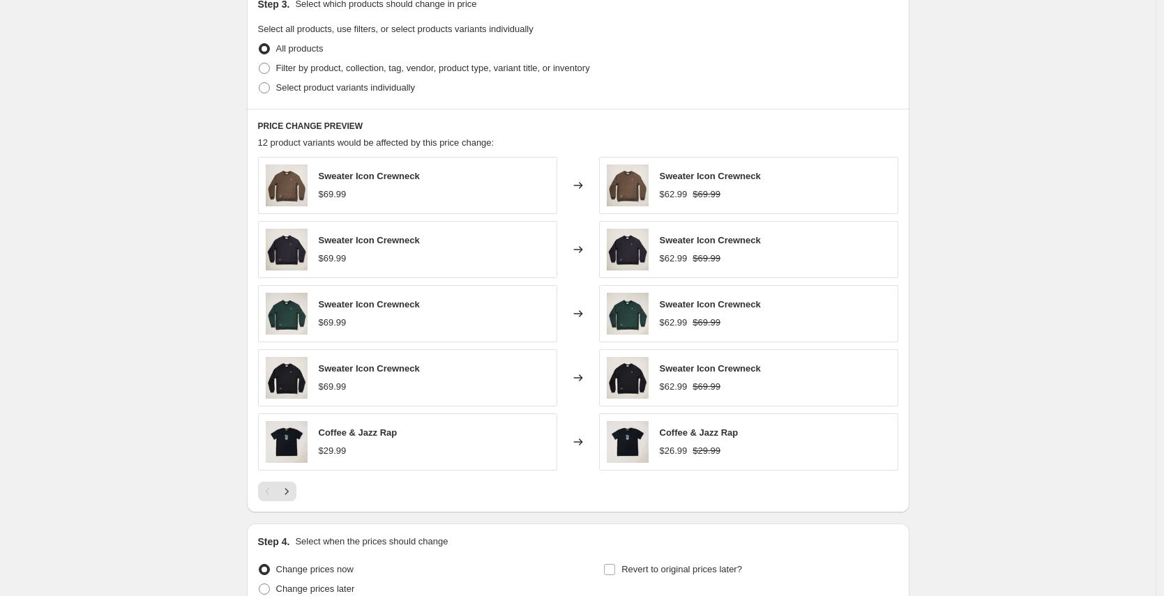
scroll to position [763, 0]
click at [294, 487] on icon "Next" at bounding box center [287, 491] width 14 height 14
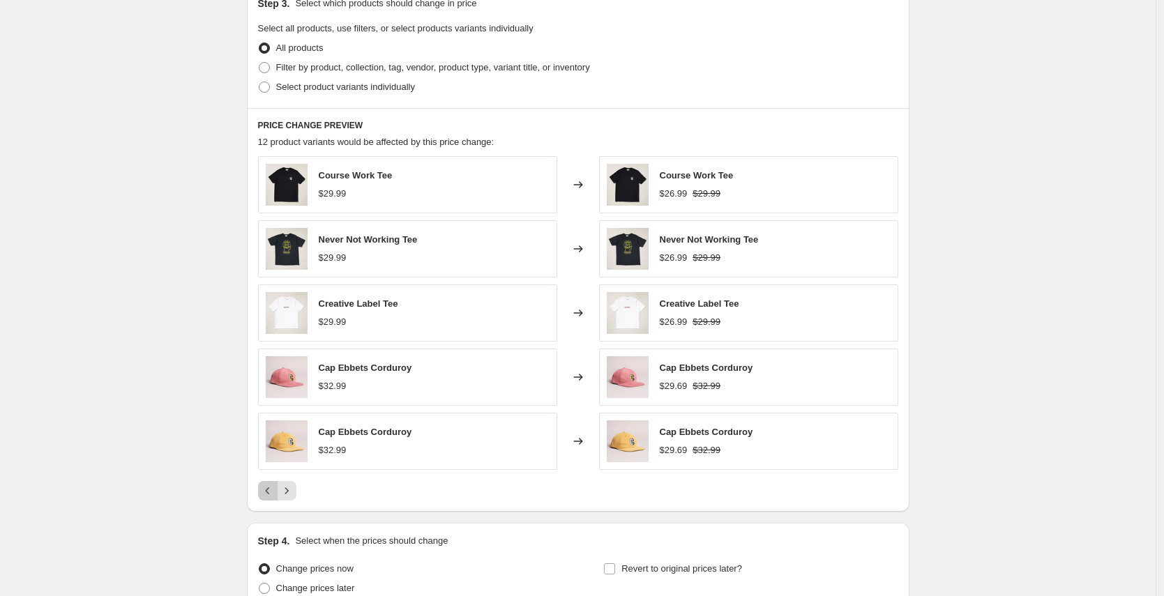
click at [275, 491] on icon "Previous" at bounding box center [268, 491] width 14 height 14
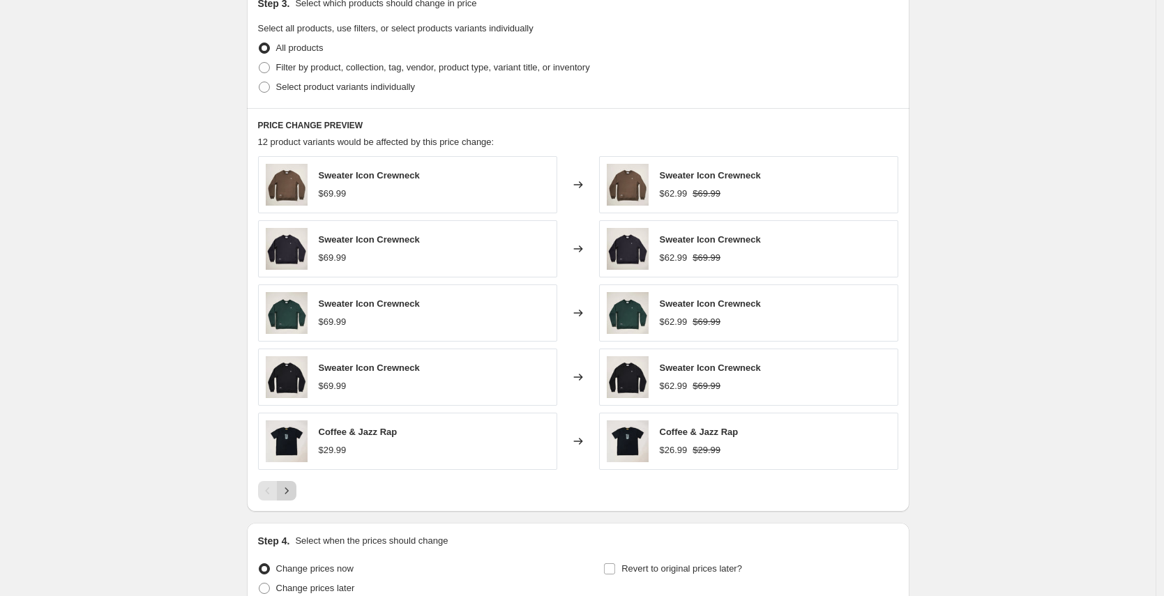
click at [294, 492] on icon "Next" at bounding box center [287, 491] width 14 height 14
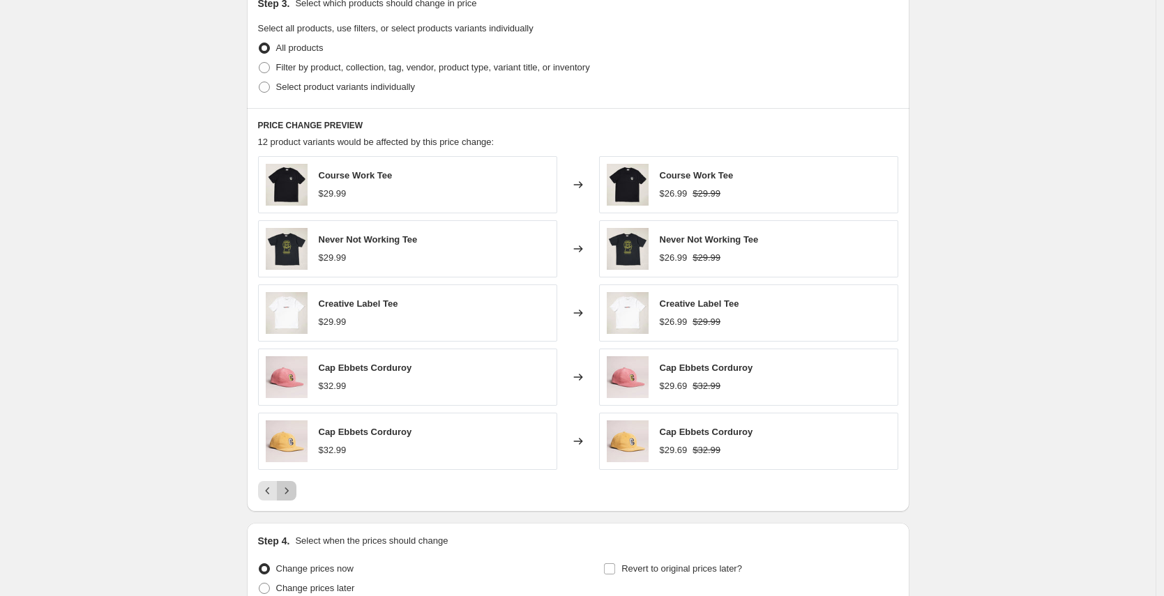
click at [294, 492] on icon "Next" at bounding box center [287, 491] width 14 height 14
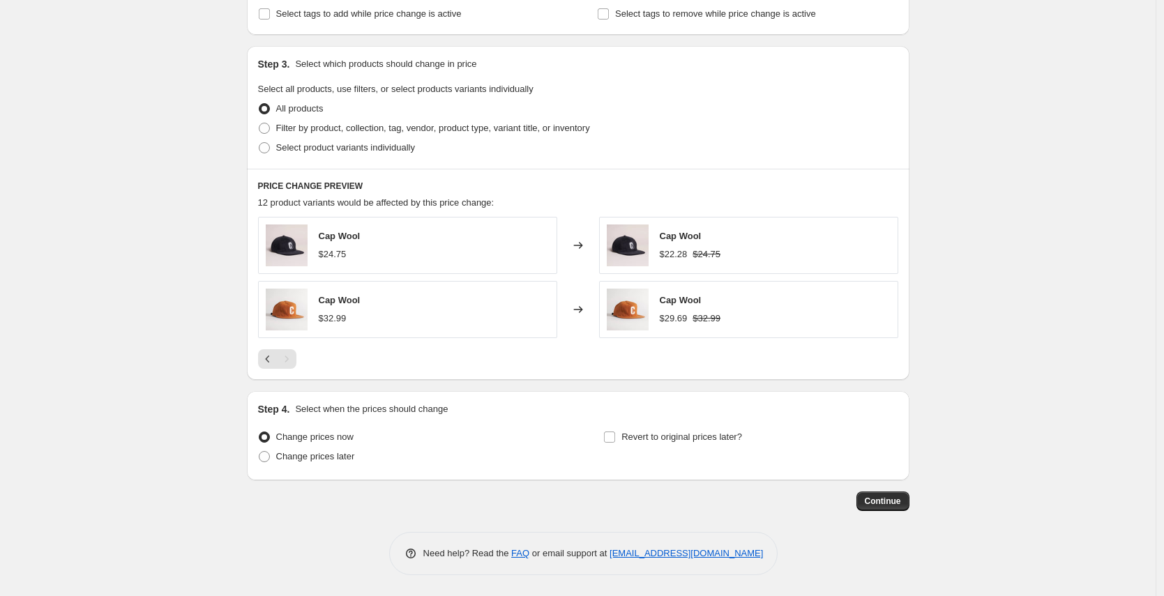
scroll to position [702, 0]
click at [275, 356] on icon "Previous" at bounding box center [268, 359] width 14 height 14
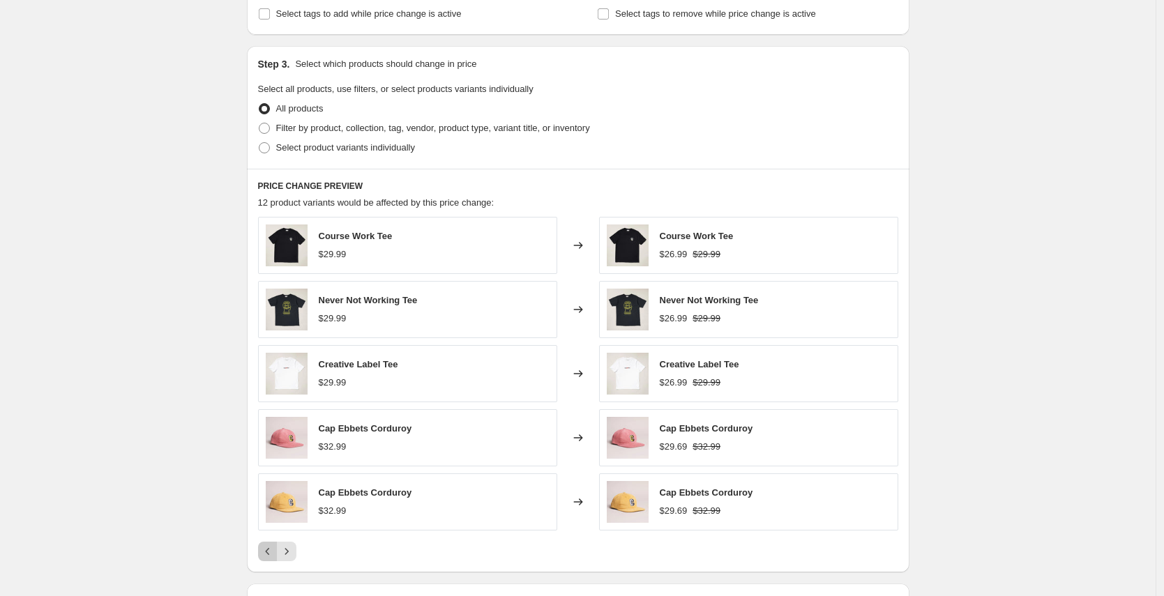
click at [273, 544] on button "Previous" at bounding box center [268, 552] width 20 height 20
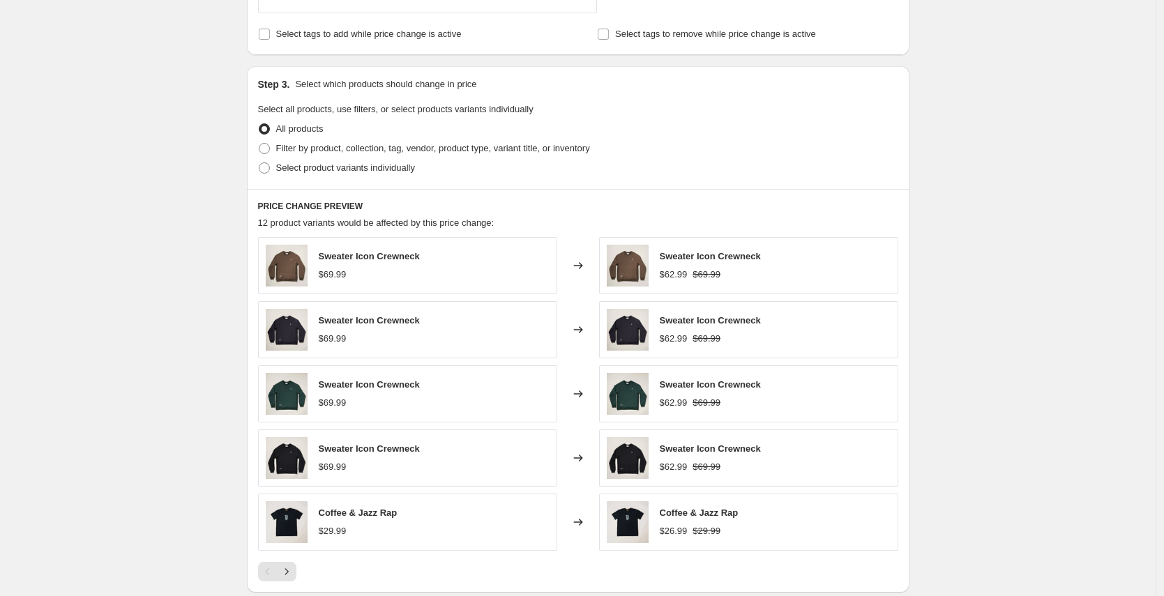
scroll to position [682, 0]
click at [483, 278] on div "Sweater Icon Crewneck $69.99" at bounding box center [407, 265] width 299 height 57
click at [688, 273] on div "$62.99" at bounding box center [674, 275] width 28 height 14
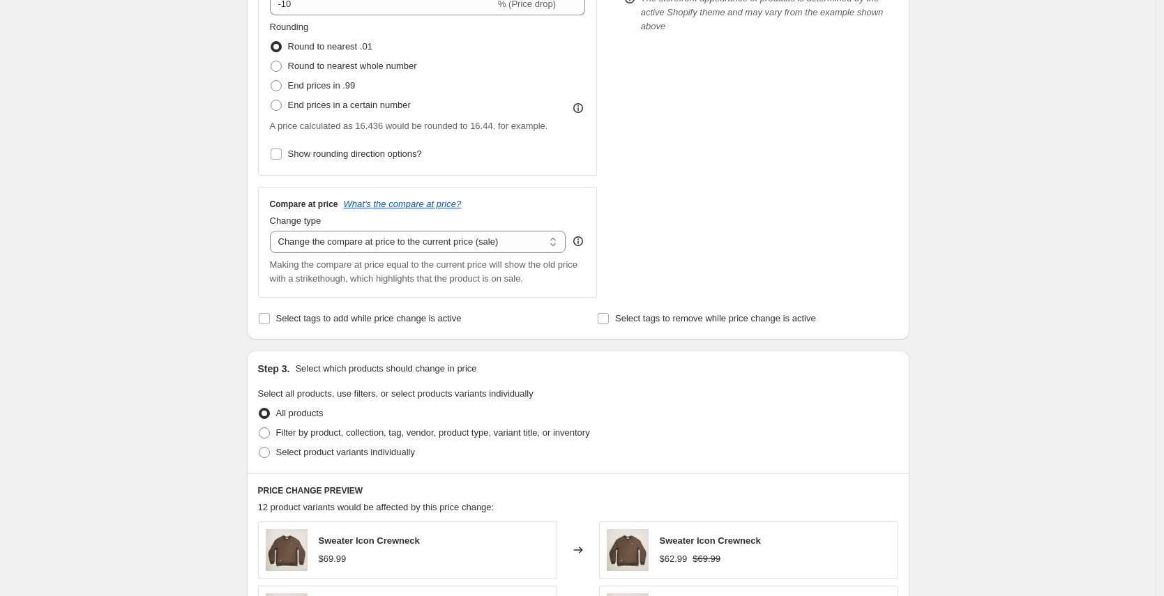
scroll to position [0, 0]
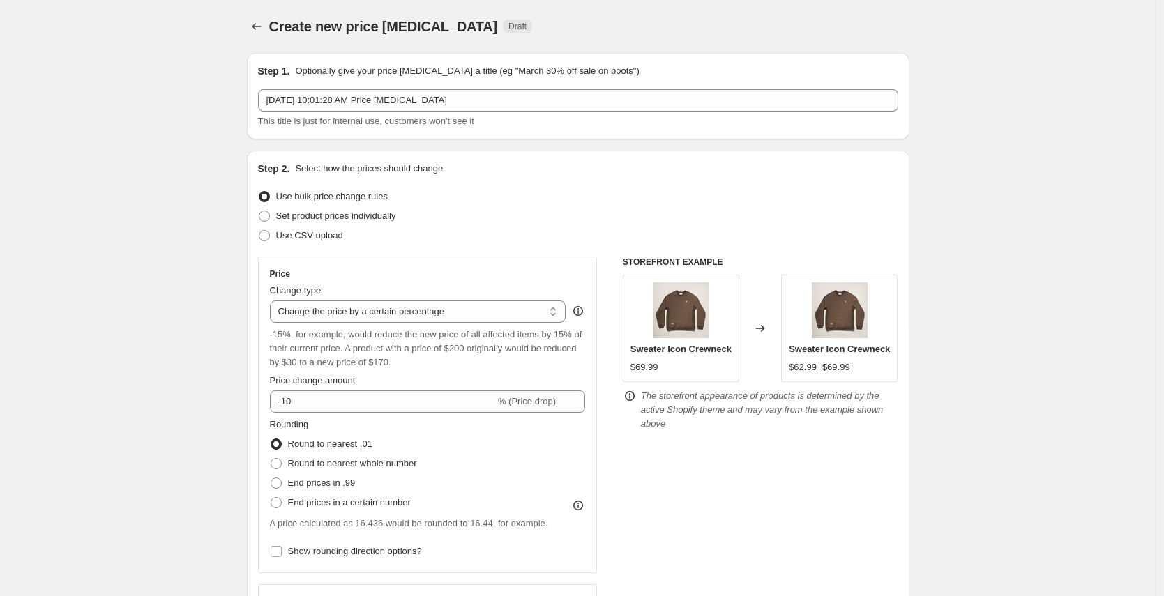
click at [366, 325] on div "Price Change type Change the price to a certain amount Change the price by a ce…" at bounding box center [428, 414] width 316 height 293
click at [364, 313] on select "Change the price to a certain amount Change the price by a certain amount Chang…" at bounding box center [418, 312] width 296 height 22
click at [864, 455] on div "STOREFRONT EXAMPLE Sweater Icon Crewneck $69.99 Changed to Sweater Icon Crewnec…" at bounding box center [760, 476] width 275 height 439
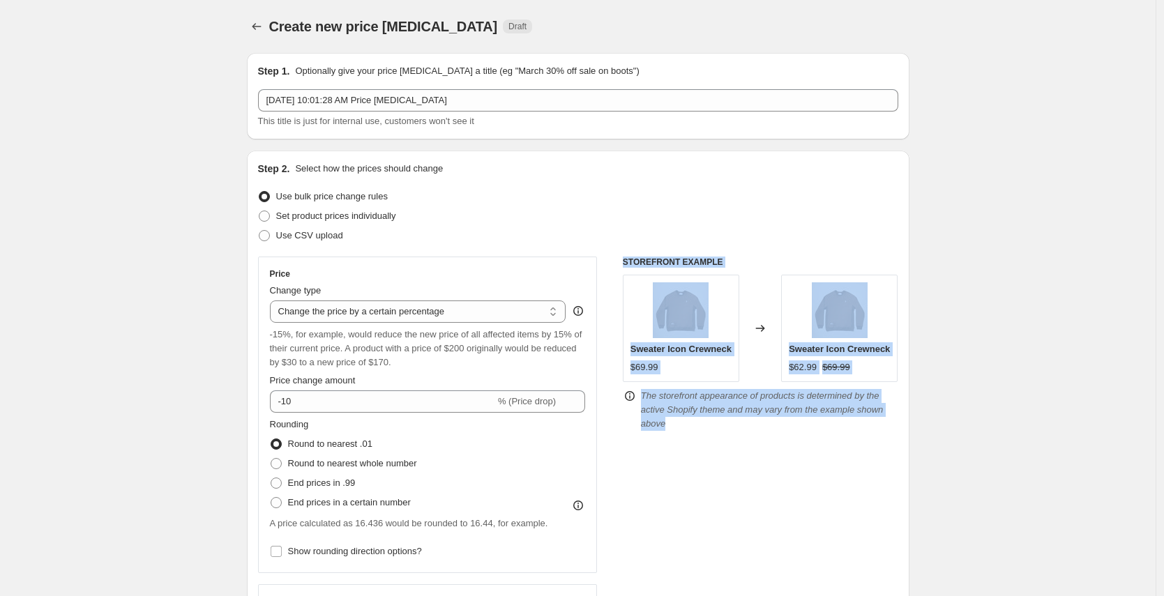
drag, startPoint x: 757, startPoint y: 250, endPoint x: 732, endPoint y: 344, distance: 97.6
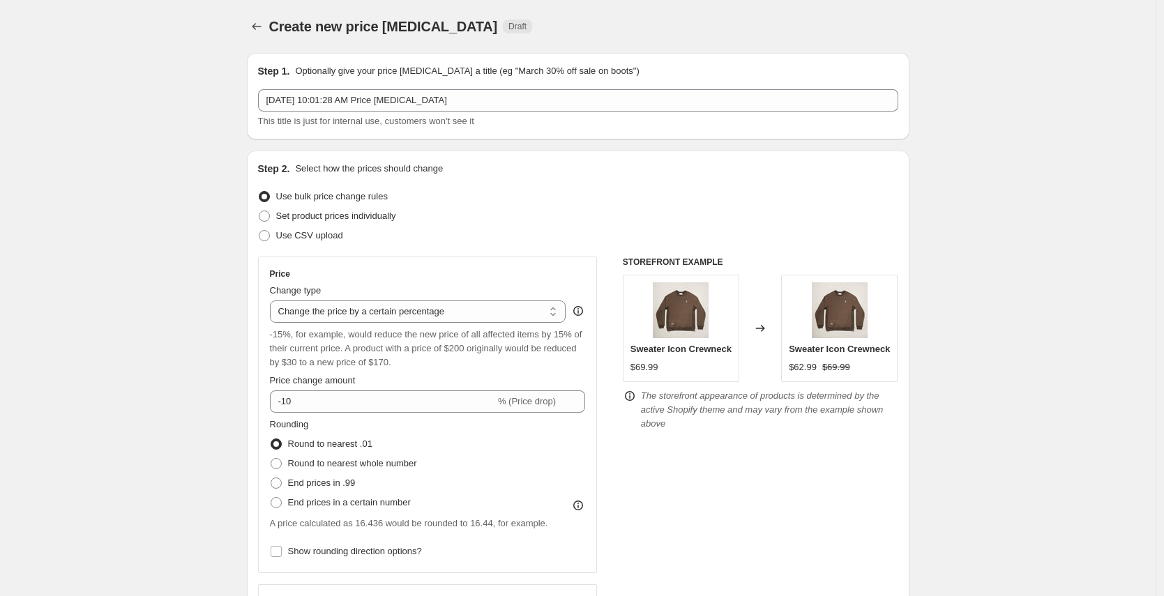
drag, startPoint x: 732, startPoint y: 344, endPoint x: 756, endPoint y: 425, distance: 83.8
click at [772, 487] on div "STOREFRONT EXAMPLE Sweater Icon Crewneck $69.99 Changed to Sweater Icon Crewnec…" at bounding box center [760, 476] width 275 height 439
click at [577, 255] on div "Step 2. Select how the prices should change Use bulk price change rules Set pro…" at bounding box center [578, 444] width 640 height 564
